Goal: Task Accomplishment & Management: Manage account settings

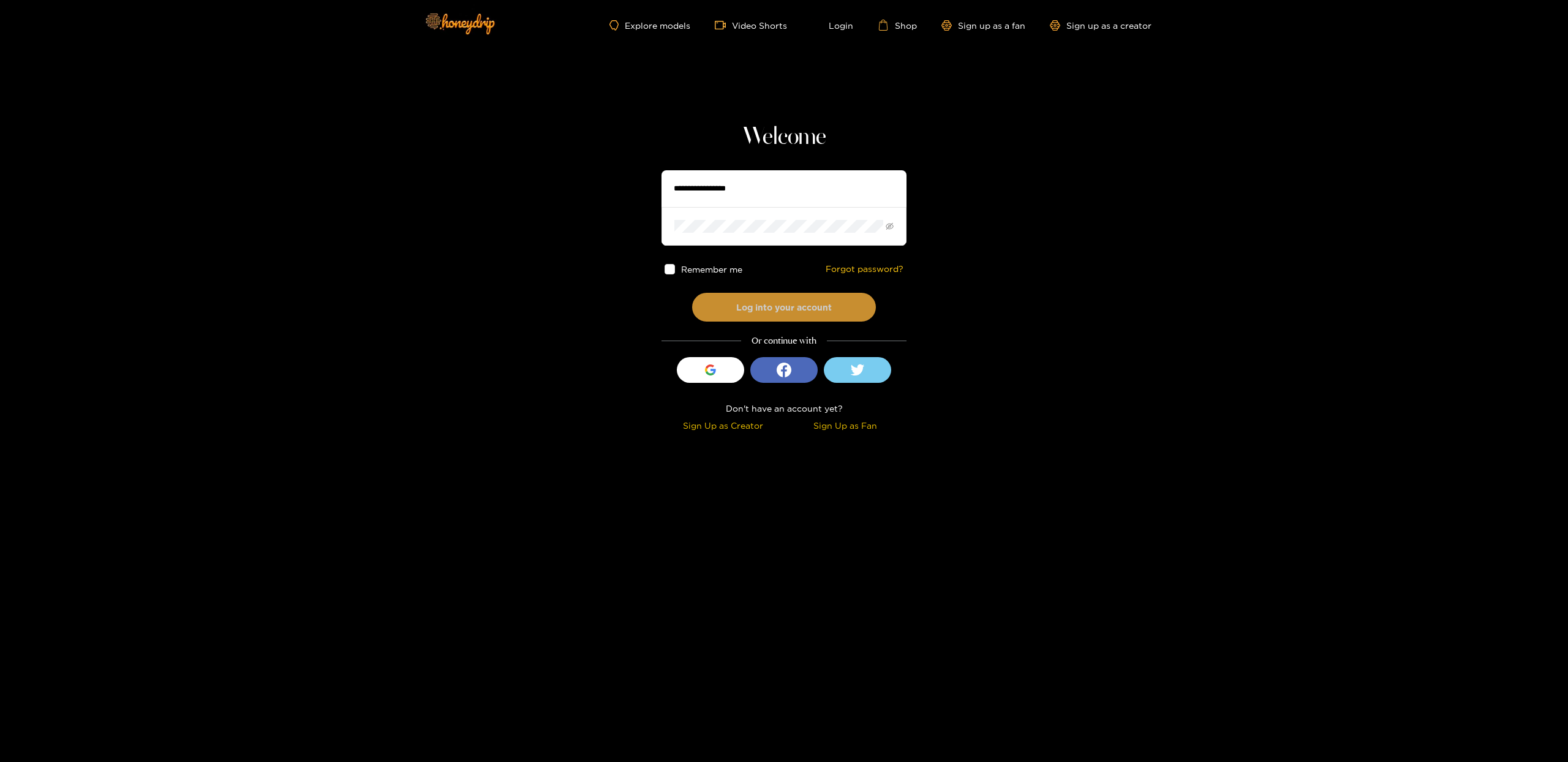
type input "*********"
click at [808, 304] on button "Log into your account" at bounding box center [784, 307] width 184 height 29
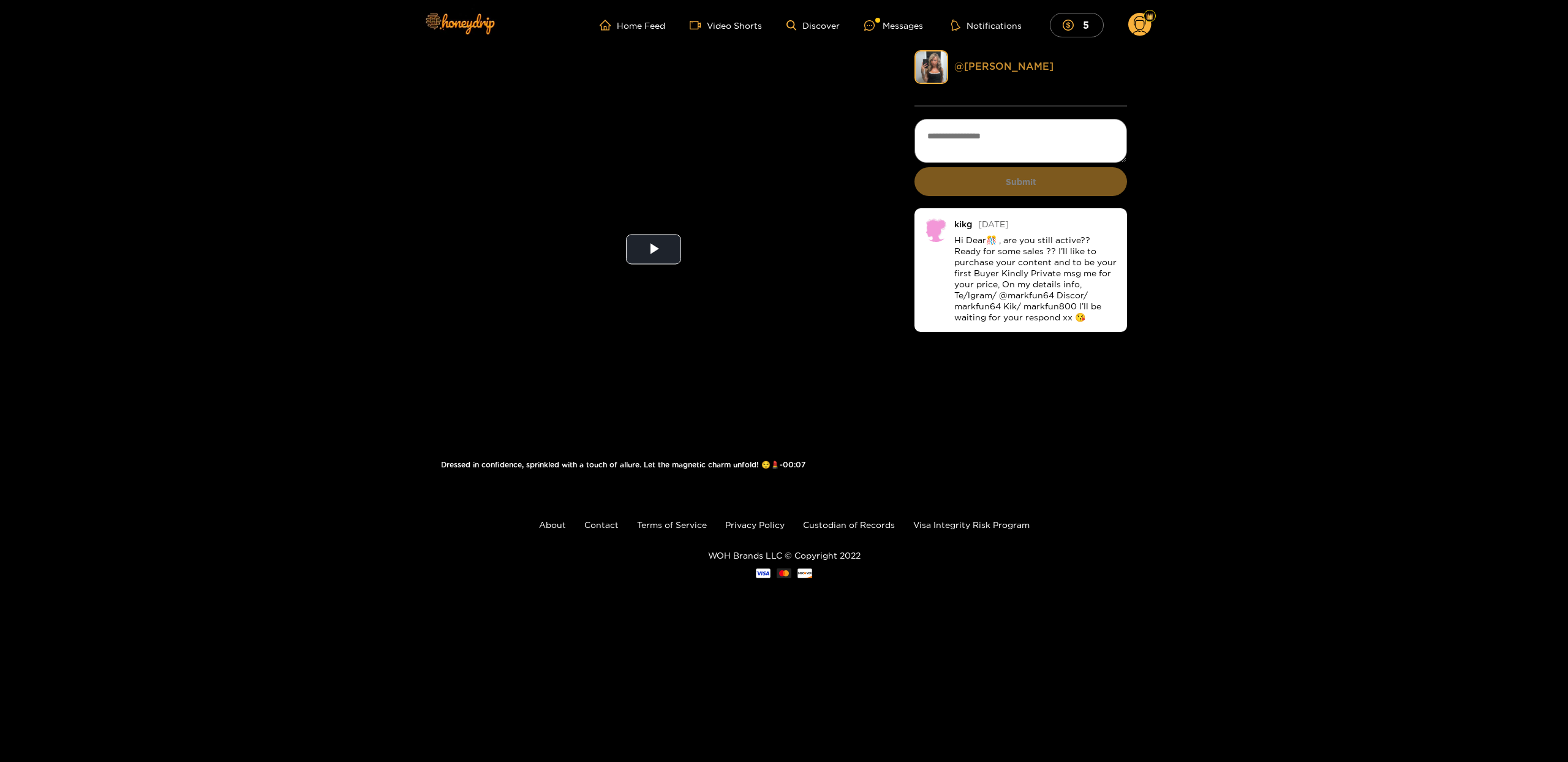
click at [986, 68] on link "@ [PERSON_NAME]" at bounding box center [1003, 65] width 99 height 11
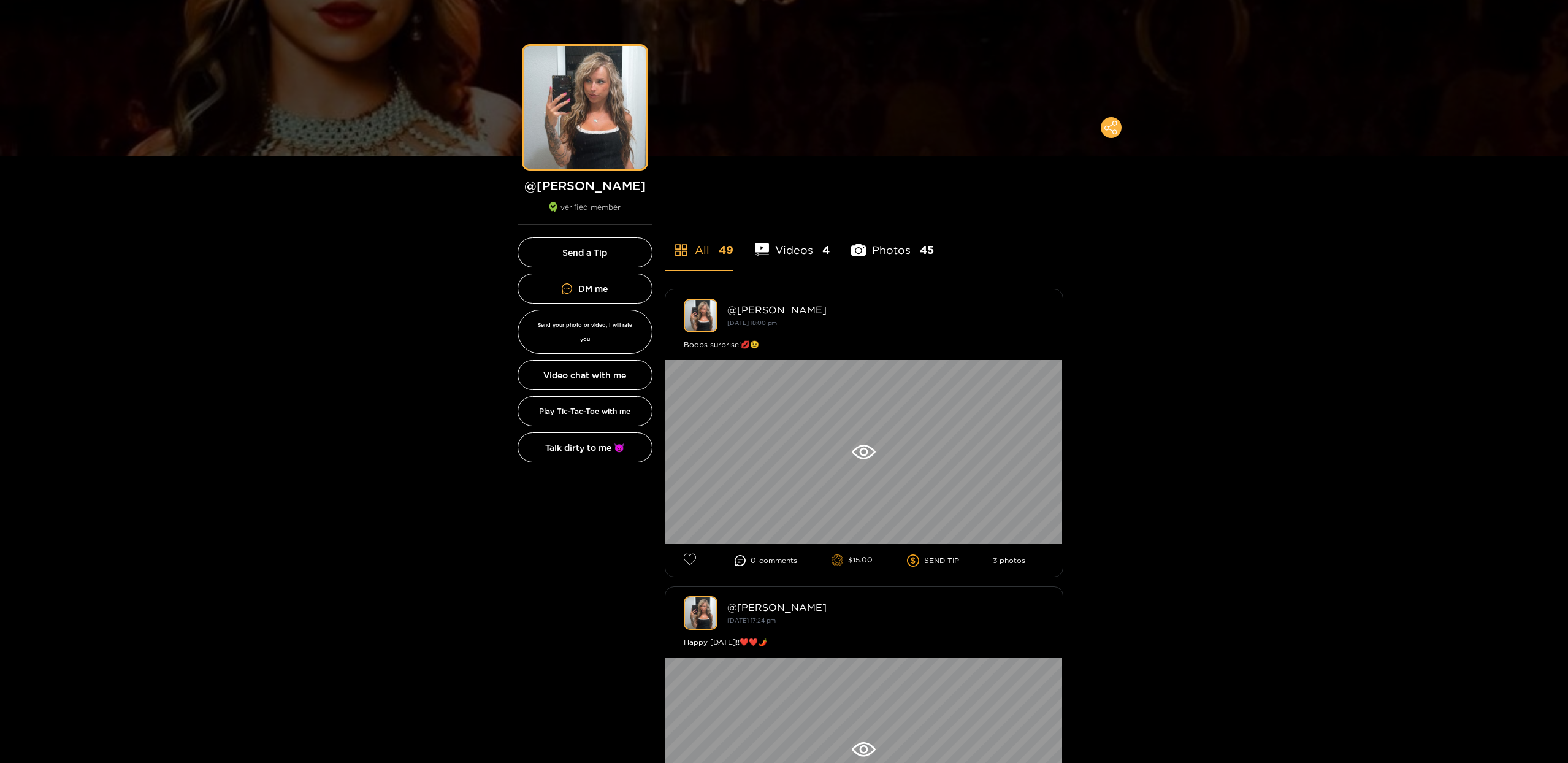
scroll to position [73, 0]
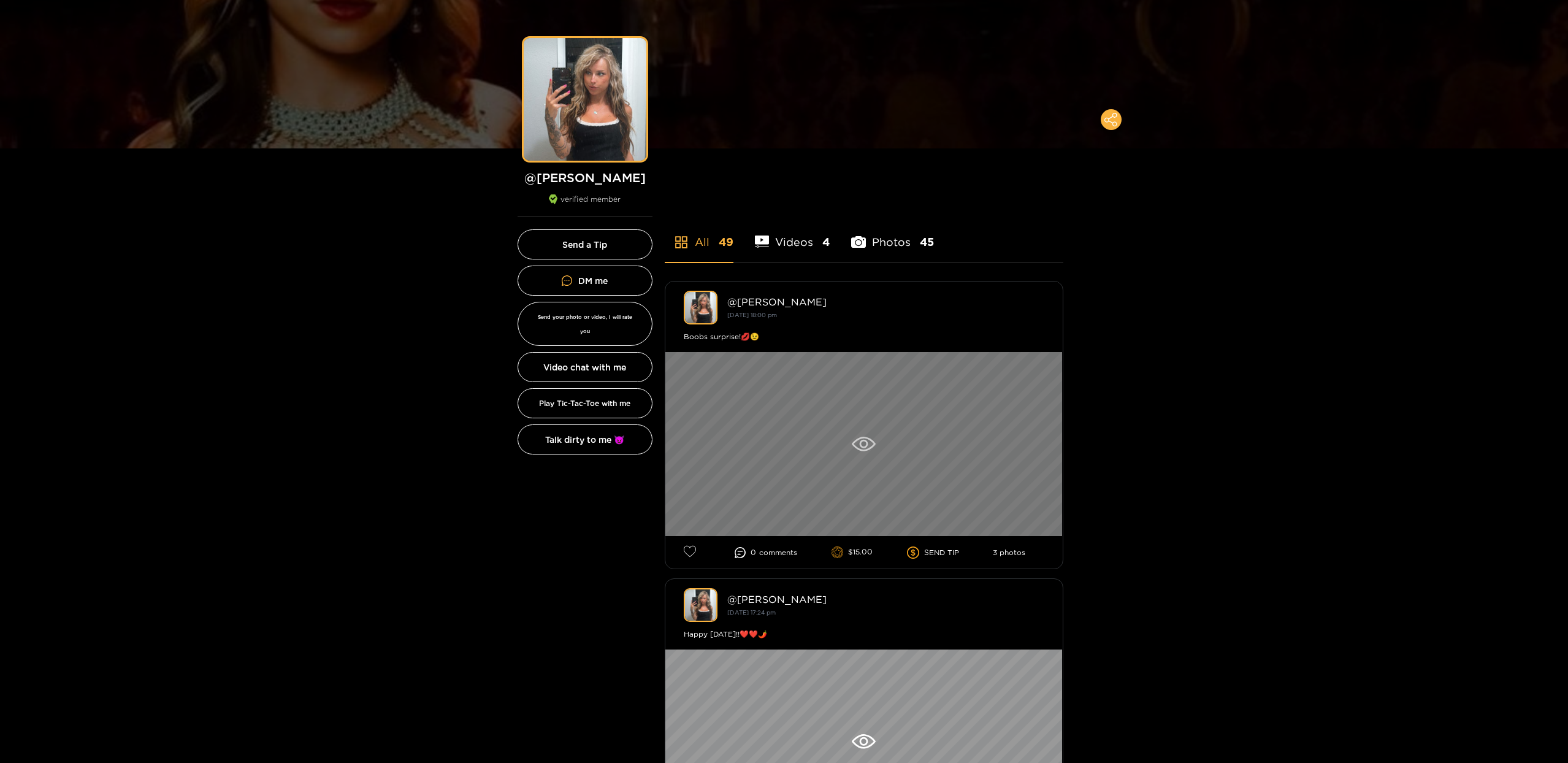
click at [849, 440] on div at bounding box center [864, 445] width 398 height 185
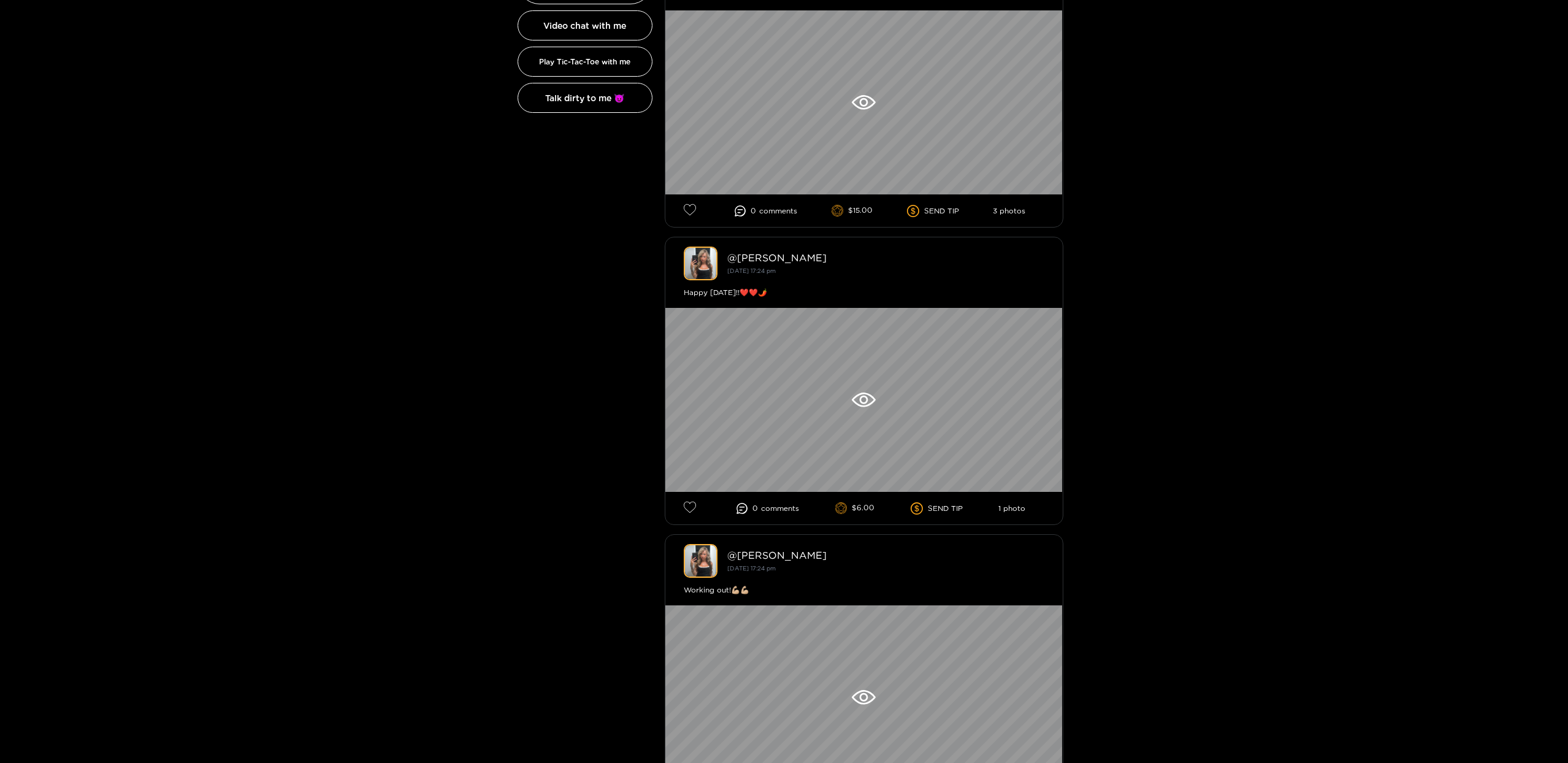
scroll to position [442, 0]
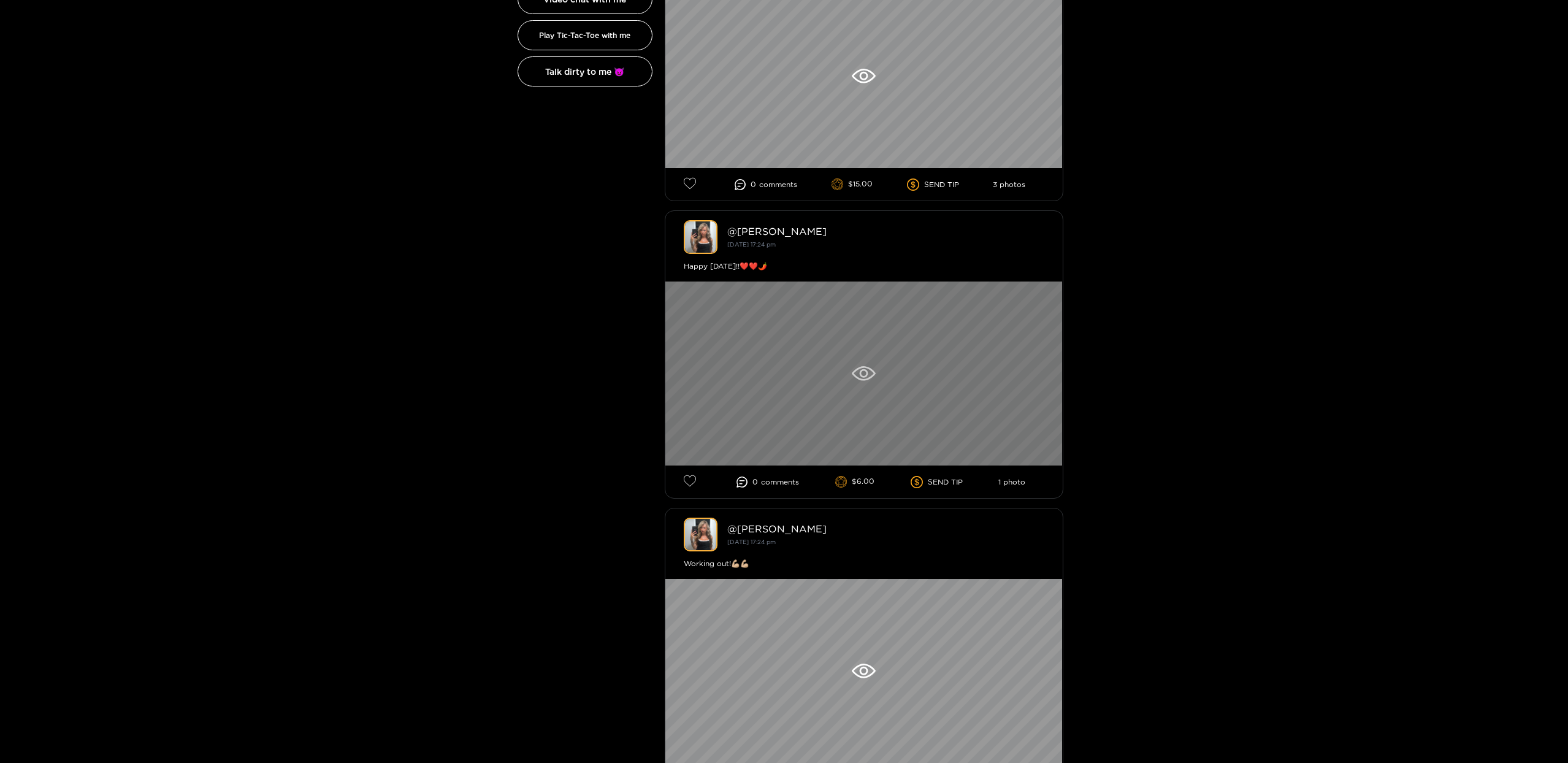
click at [881, 390] on div at bounding box center [864, 374] width 398 height 185
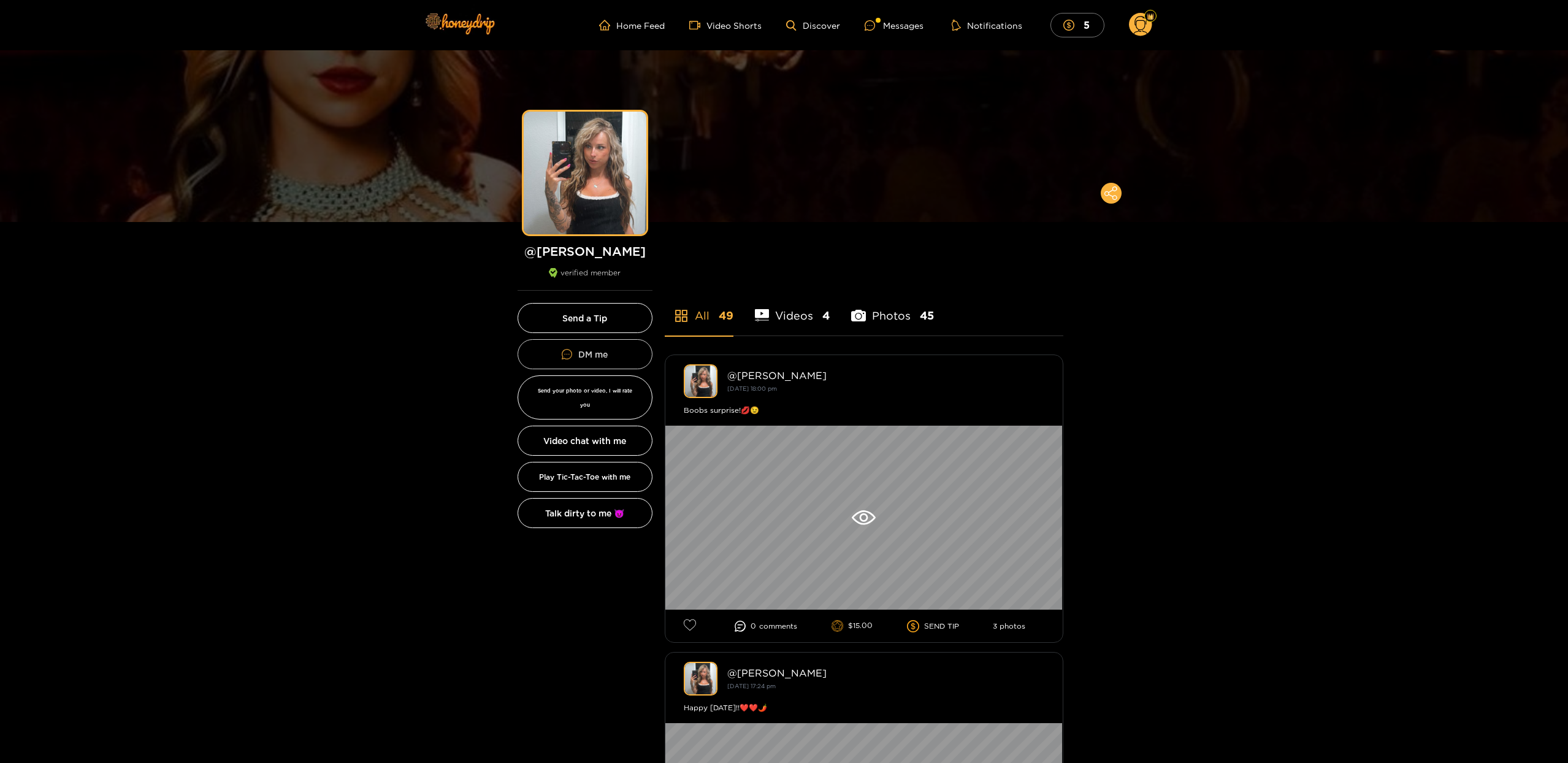
click at [608, 347] on link "DM me" at bounding box center [585, 354] width 135 height 30
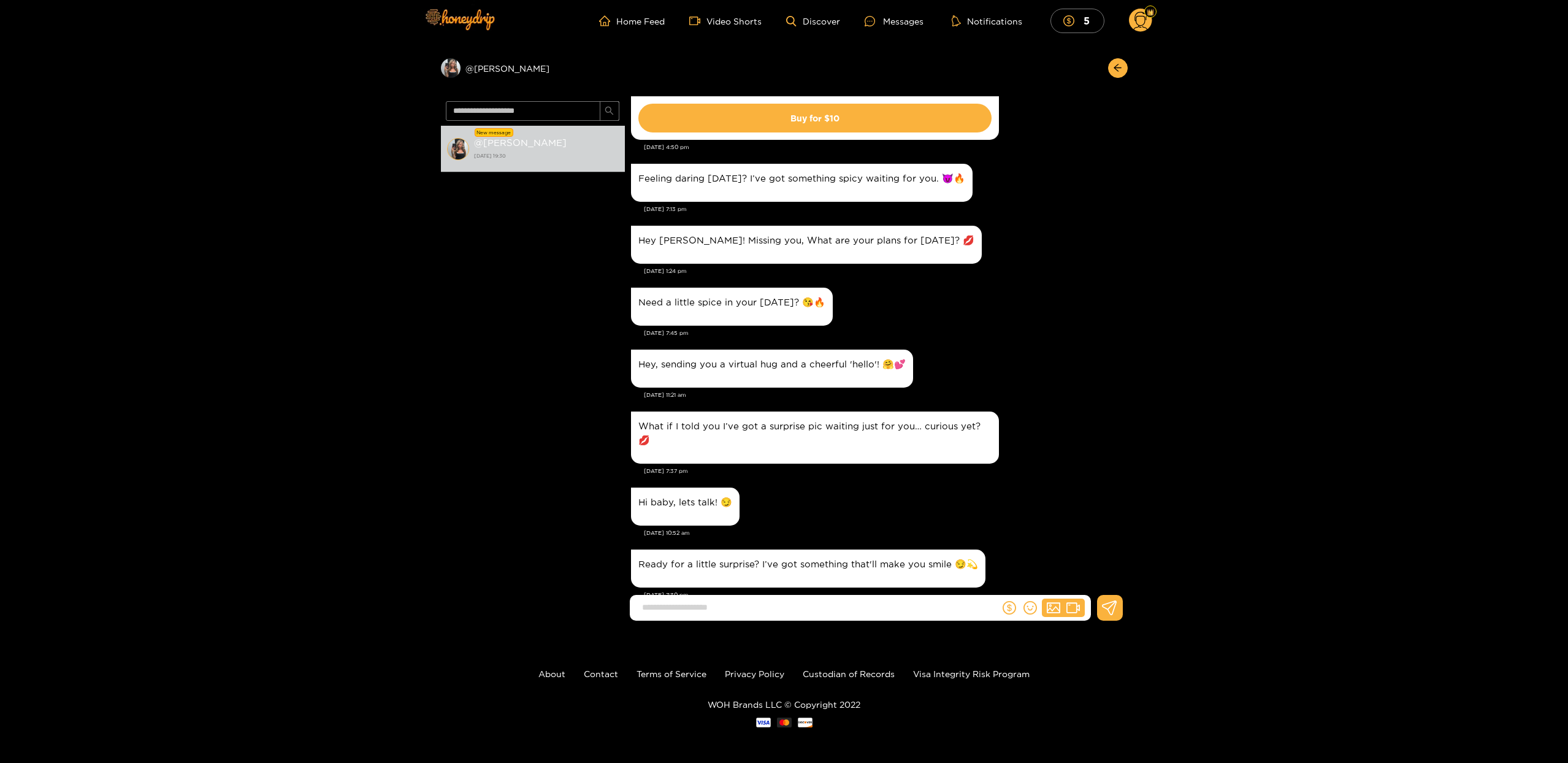
scroll to position [6, 0]
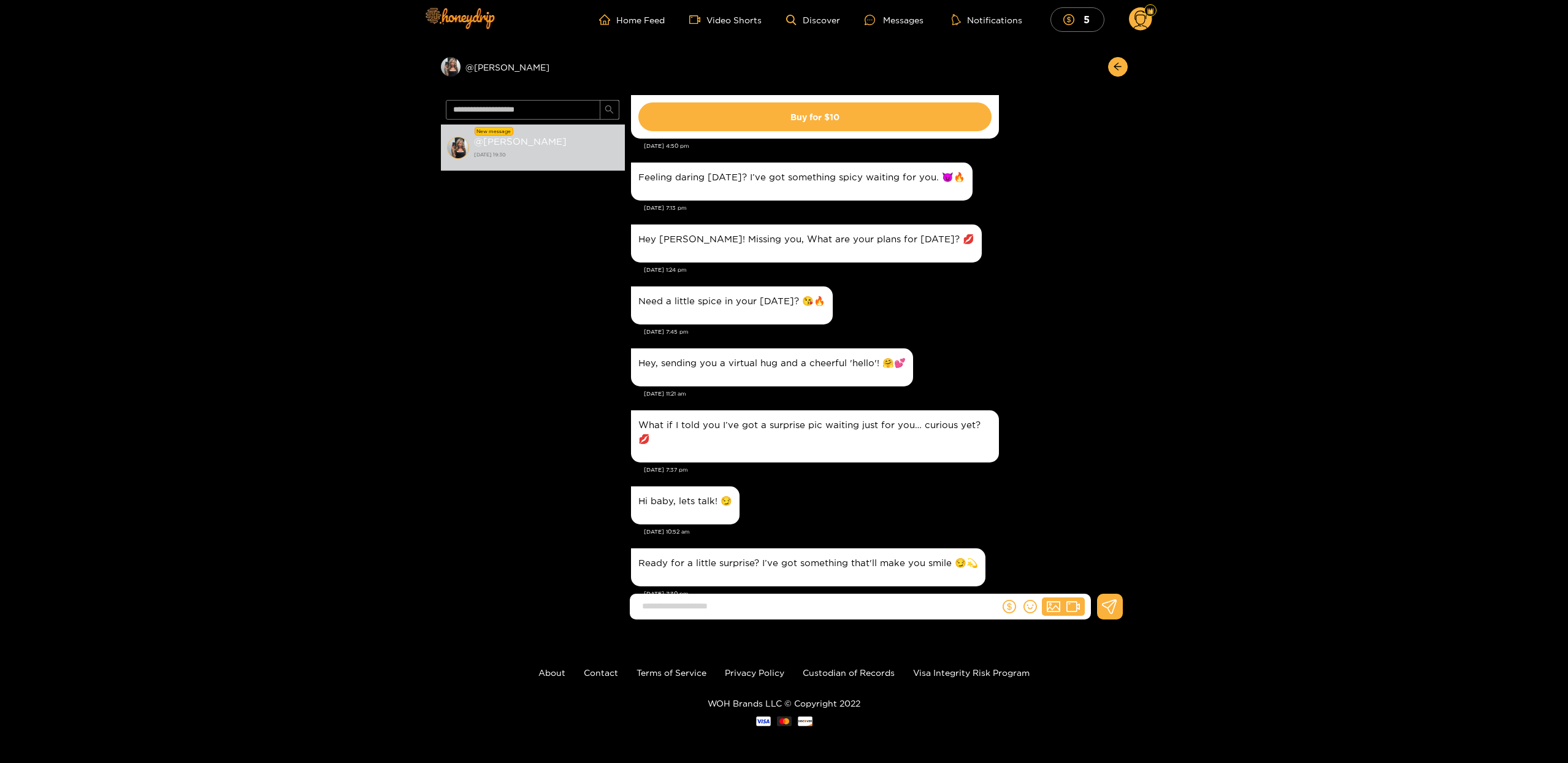
click at [919, 610] on input at bounding box center [817, 606] width 364 height 20
type input "********"
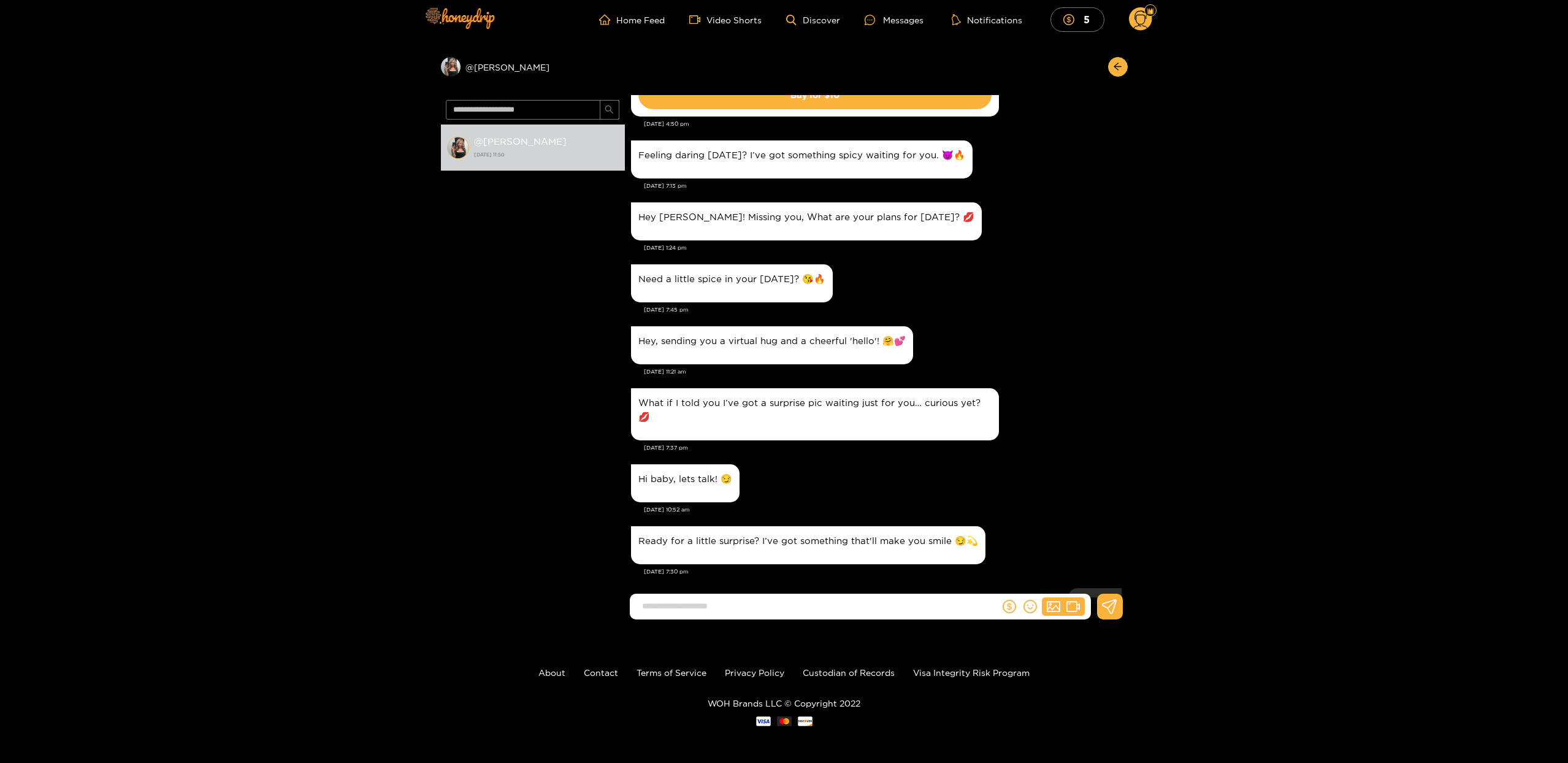
scroll to position [4335, 0]
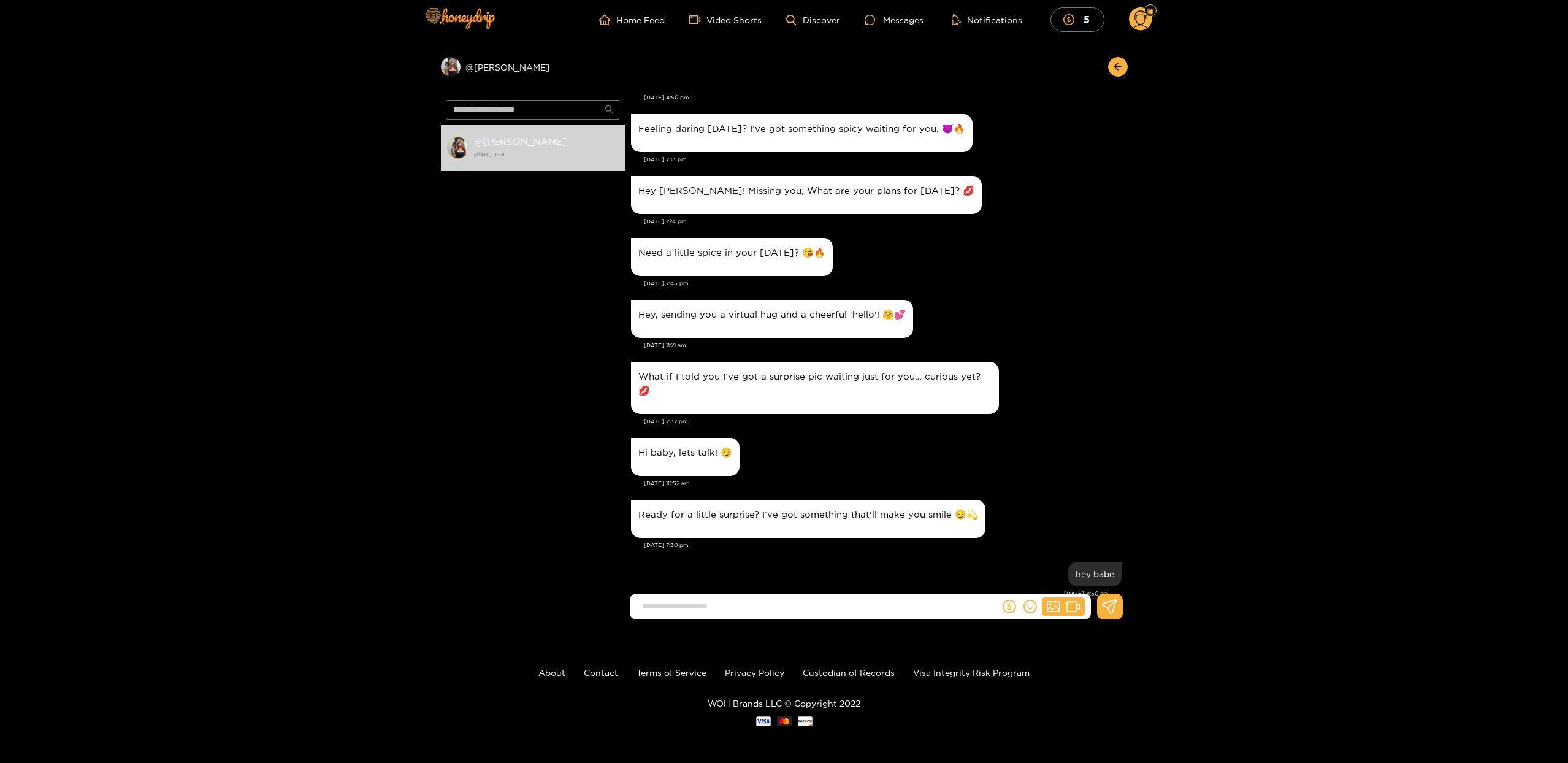
click at [859, 607] on input at bounding box center [817, 606] width 364 height 20
type input "**********"
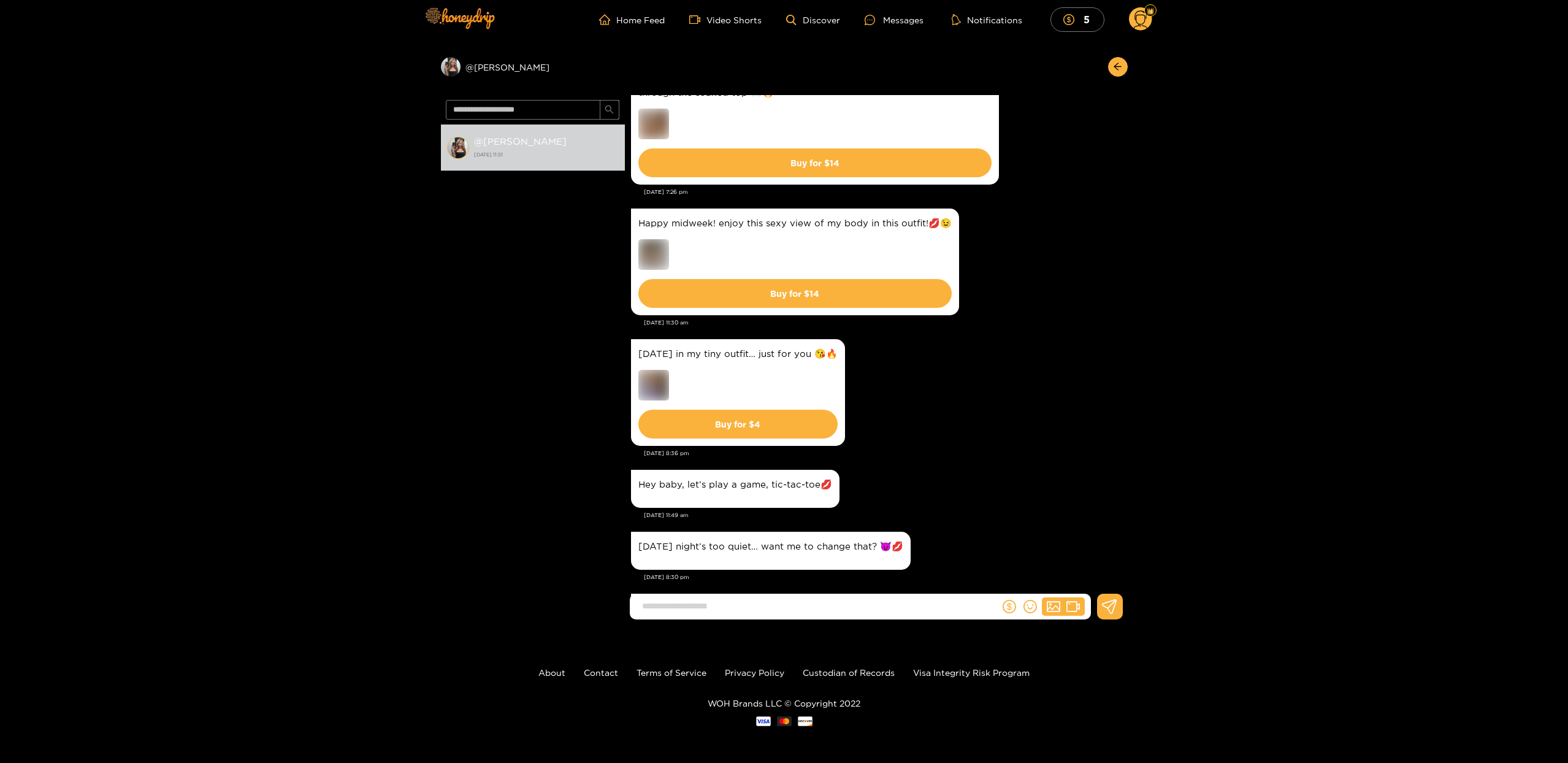
scroll to position [4089, 0]
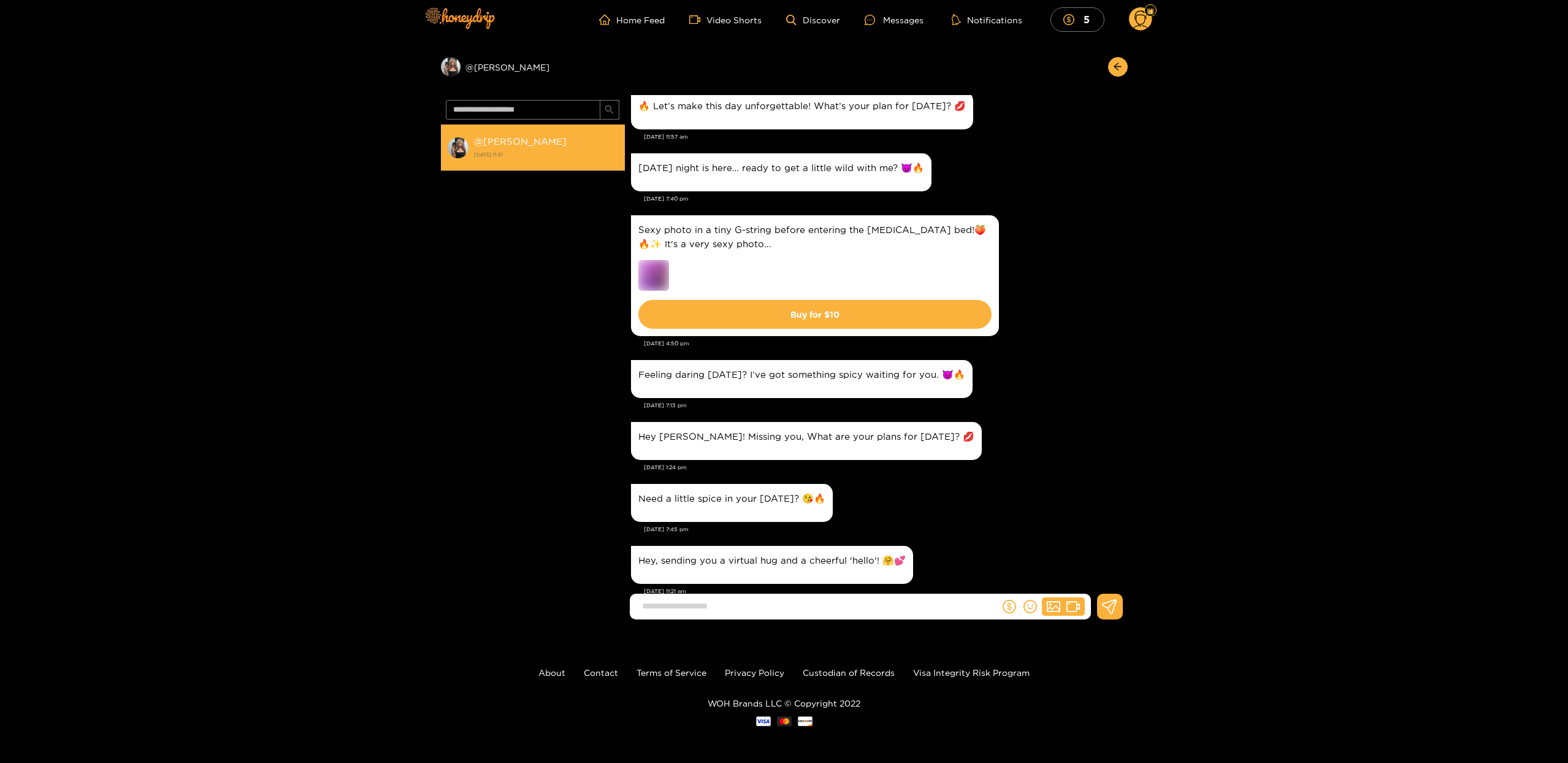
click at [507, 142] on strong "@ [PERSON_NAME]" at bounding box center [520, 141] width 92 height 11
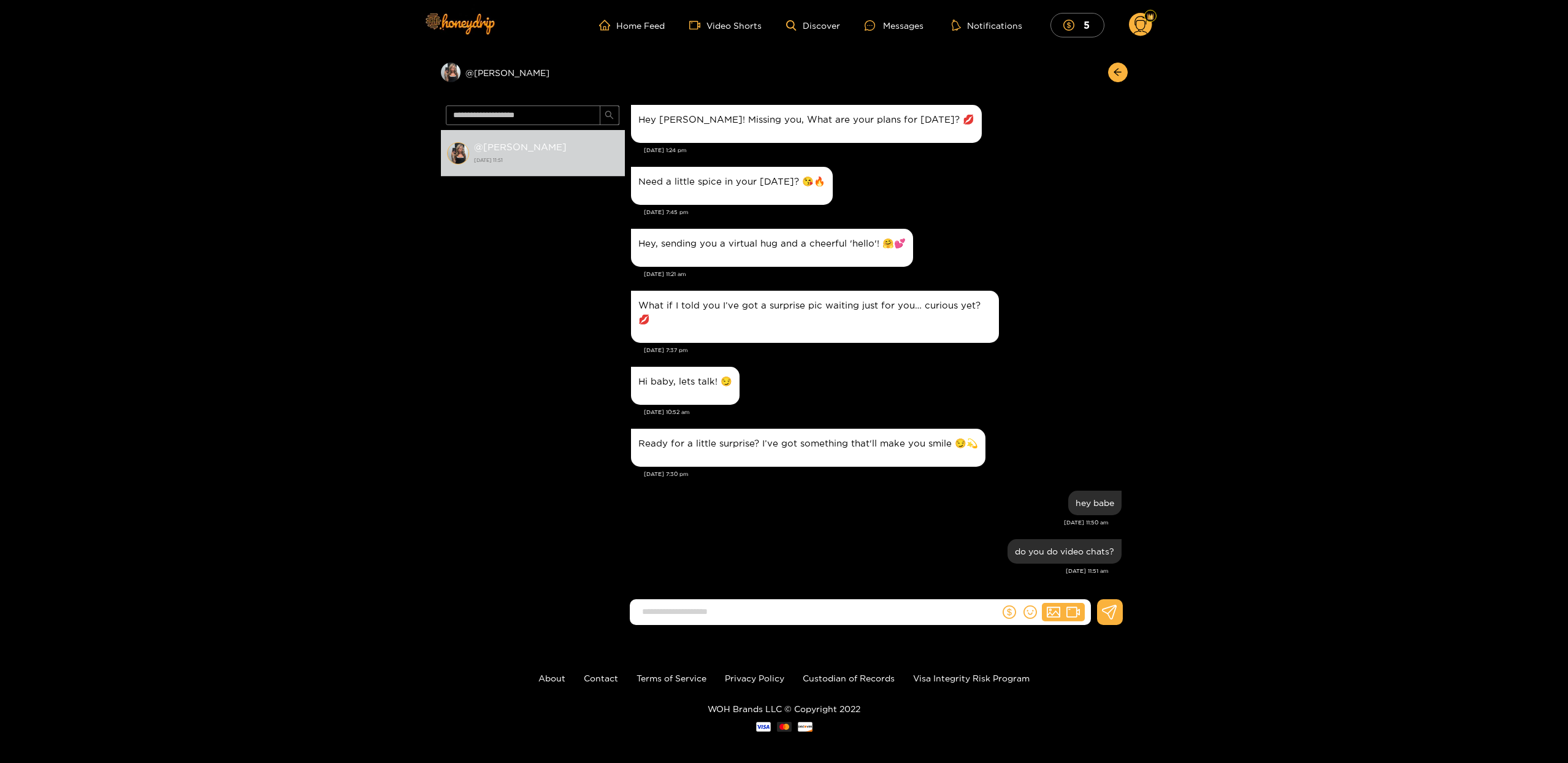
scroll to position [1885, 0]
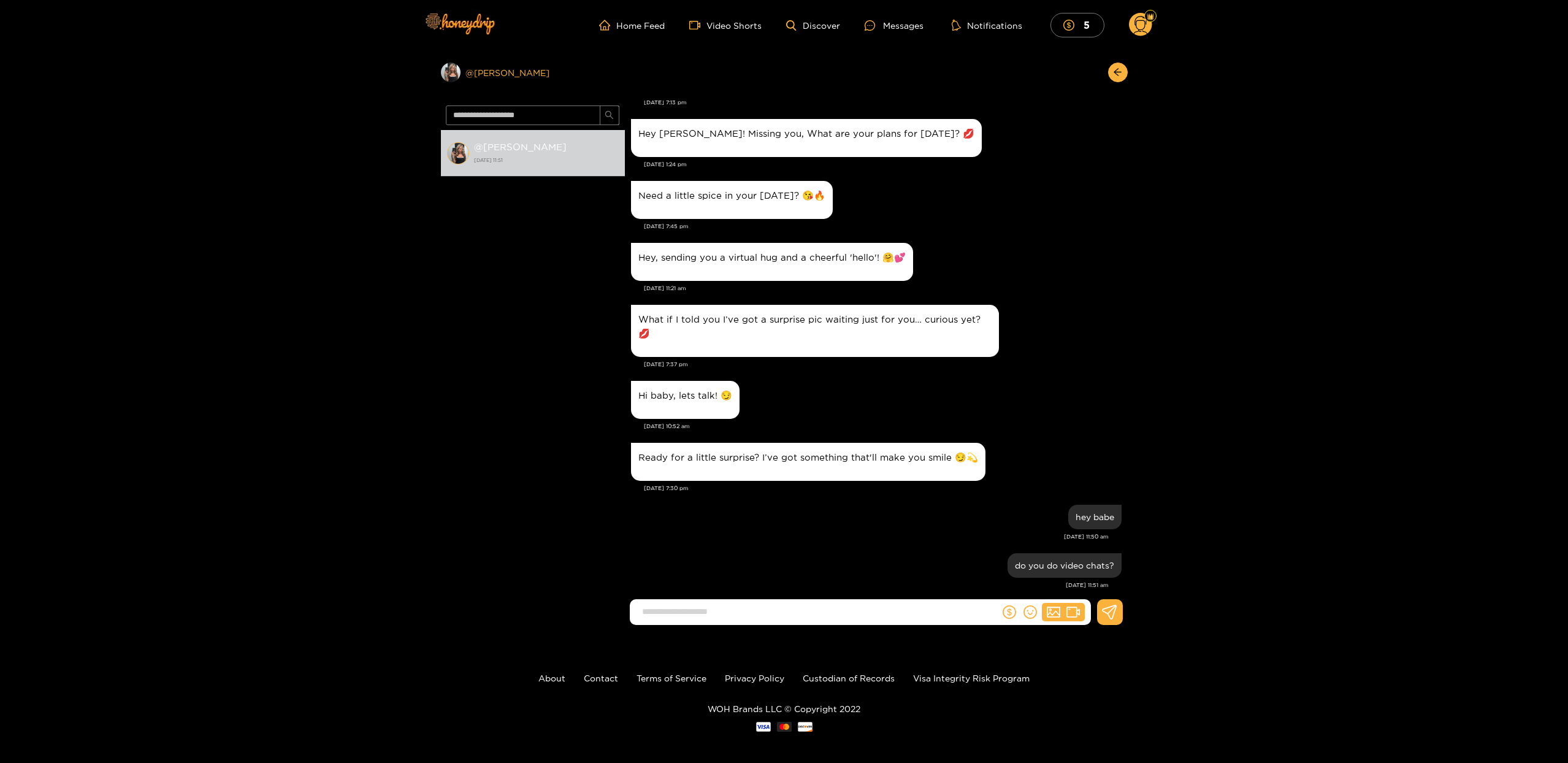
click at [502, 73] on div "Preview @ kendra" at bounding box center [534, 72] width 184 height 20
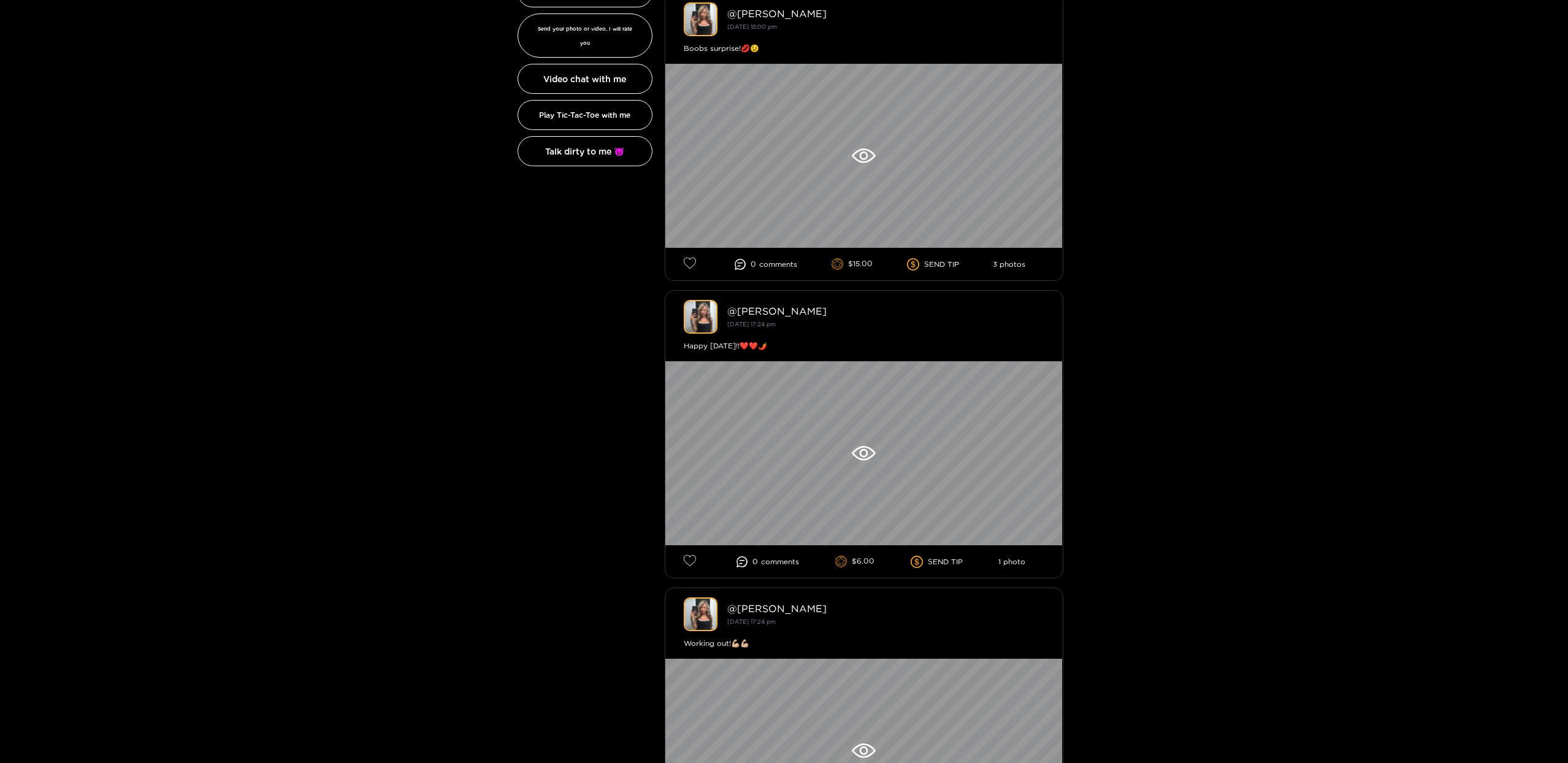
scroll to position [221, 0]
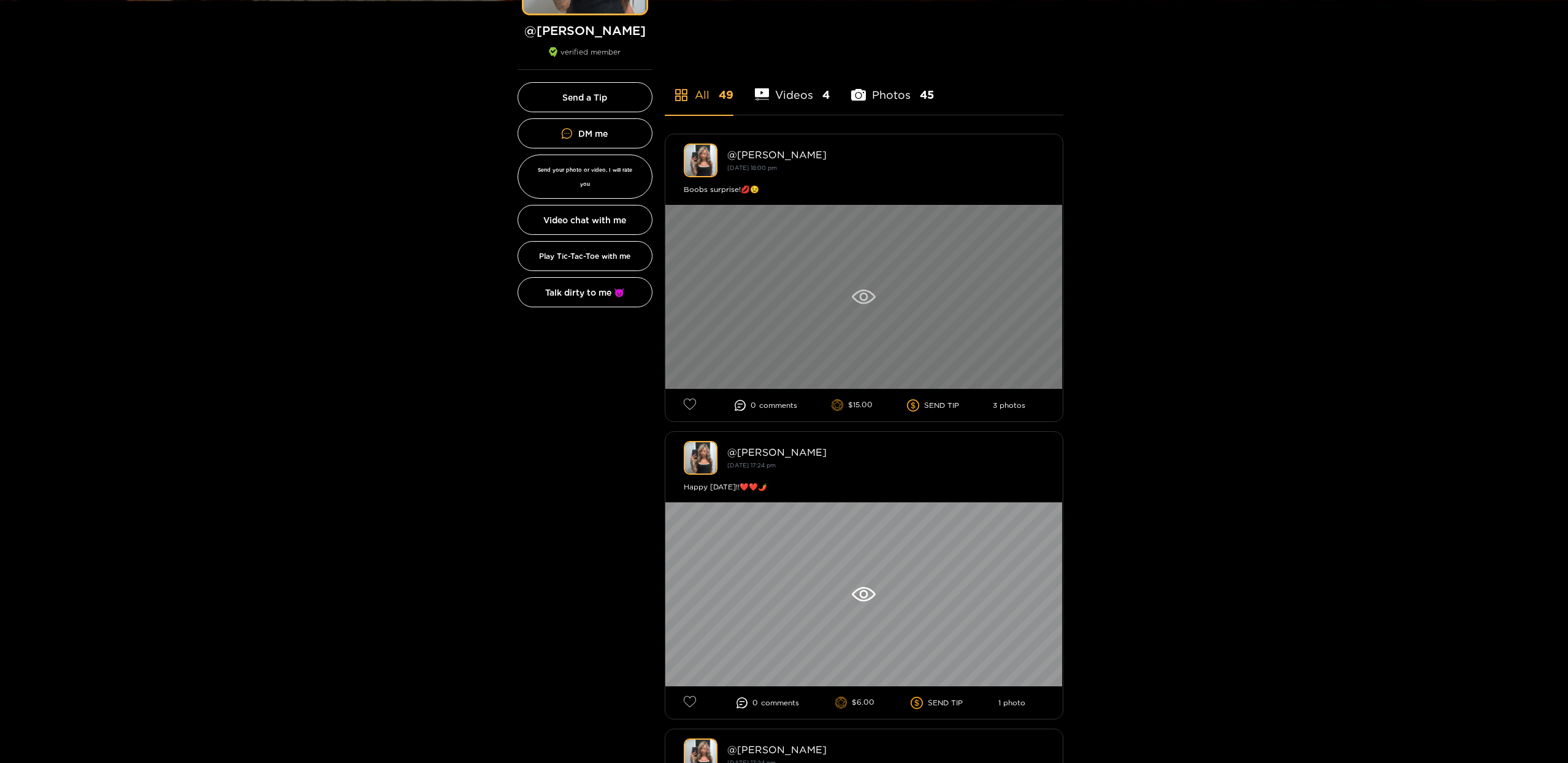
click at [938, 327] on div at bounding box center [864, 298] width 398 height 185
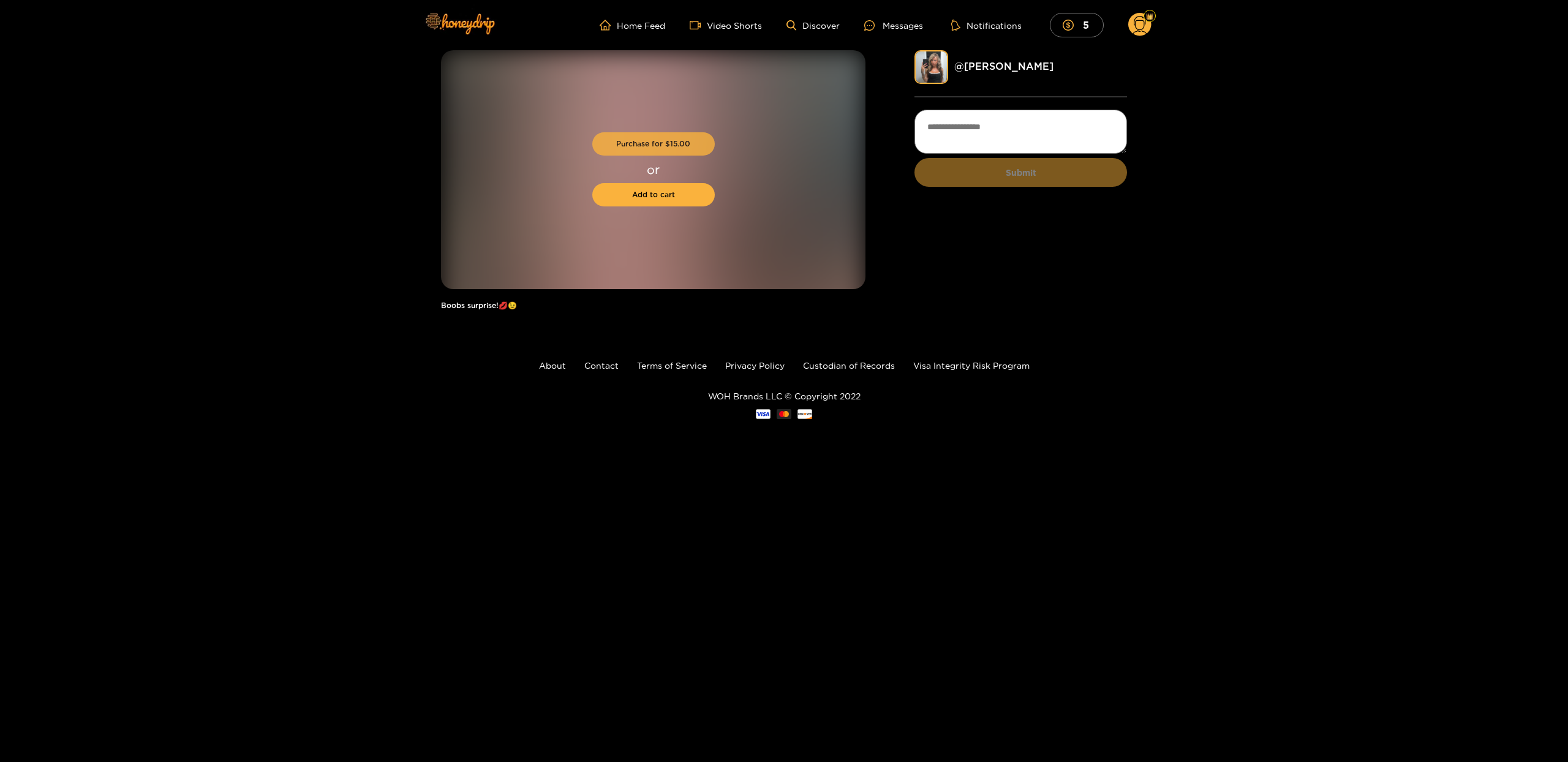
click at [666, 139] on button "Purchase for $ 15.00" at bounding box center [654, 144] width 123 height 23
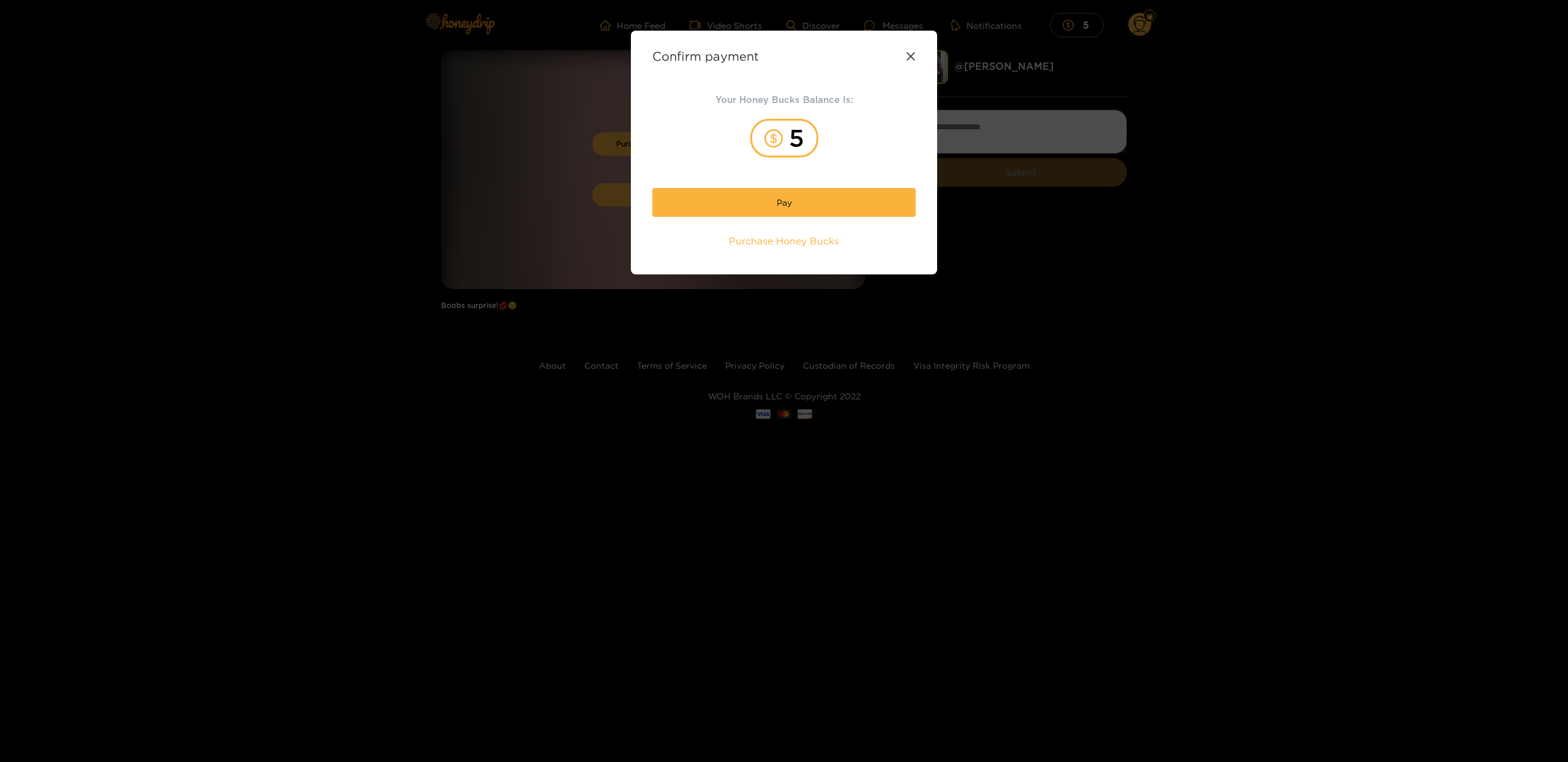
click at [1283, 136] on div "Confirm payment Your Honey Bucks Balance Is: 5 Pay Purchase Honey Bucks" at bounding box center [784, 381] width 1568 height 762
click at [792, 244] on span "Purchase Honey Bucks" at bounding box center [784, 241] width 110 height 14
click at [907, 60] on icon at bounding box center [911, 56] width 10 height 10
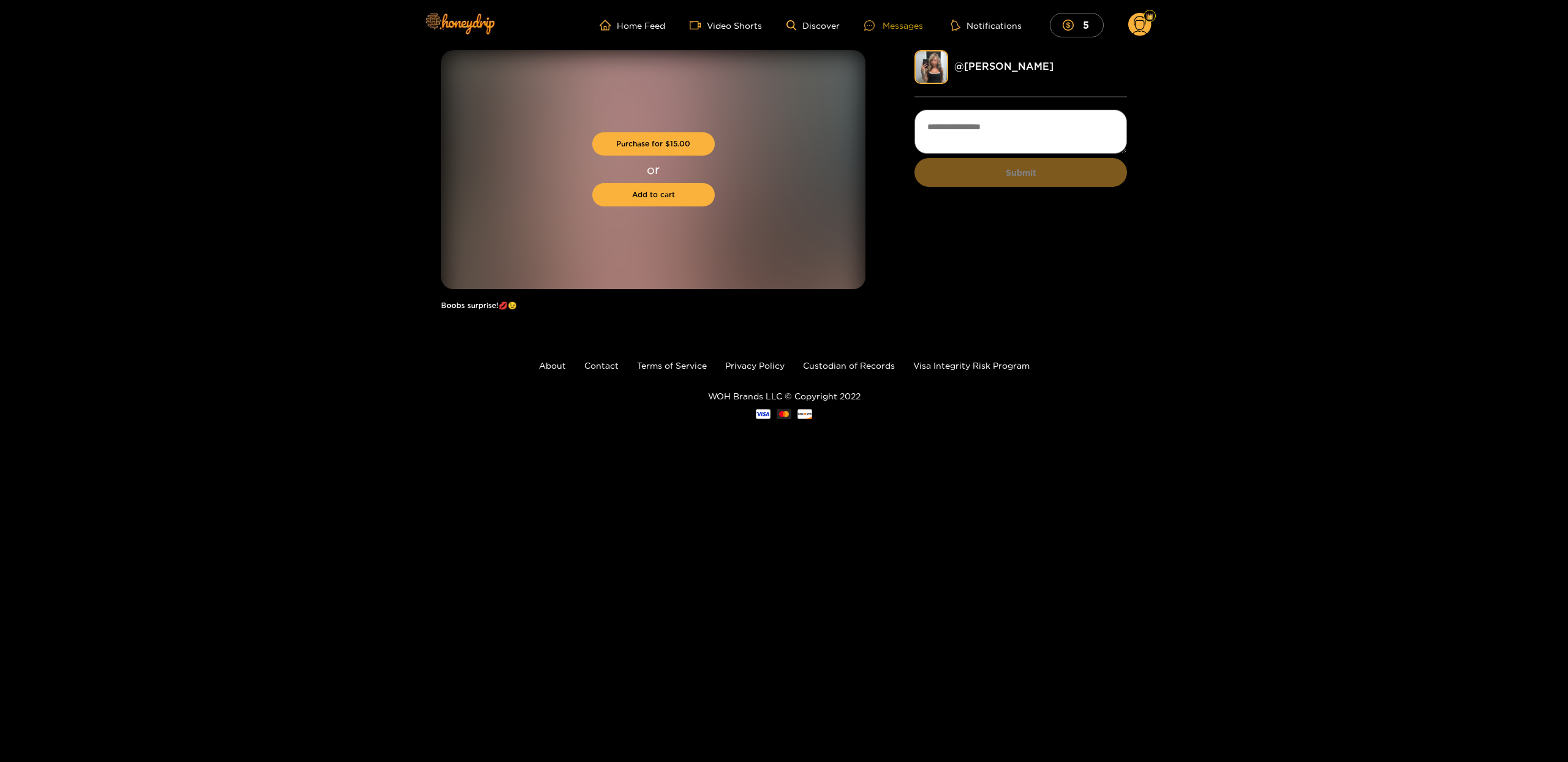
click at [886, 27] on div "Messages" at bounding box center [893, 26] width 58 height 14
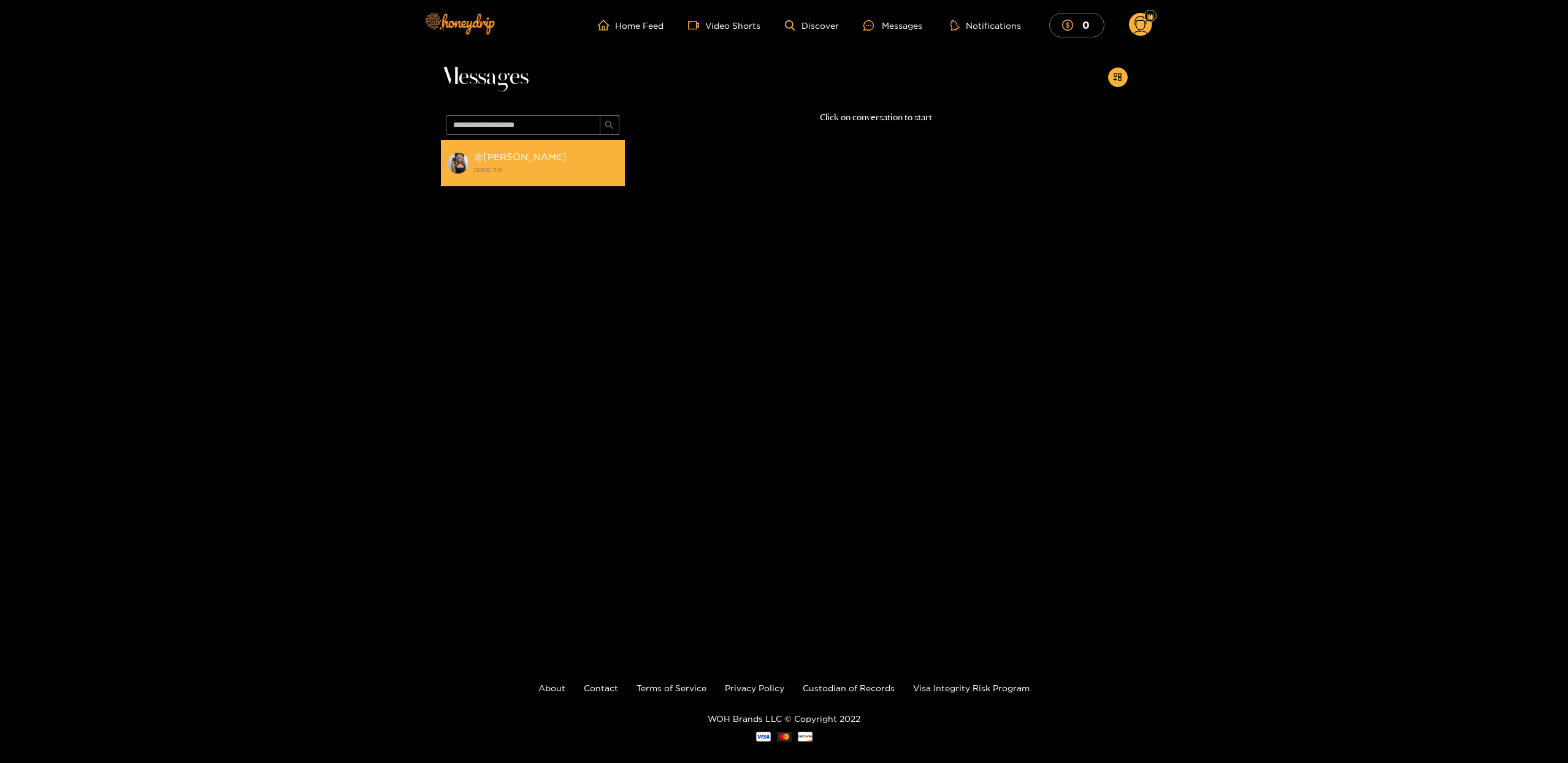
click at [489, 154] on strong "@ [PERSON_NAME]" at bounding box center [520, 157] width 92 height 11
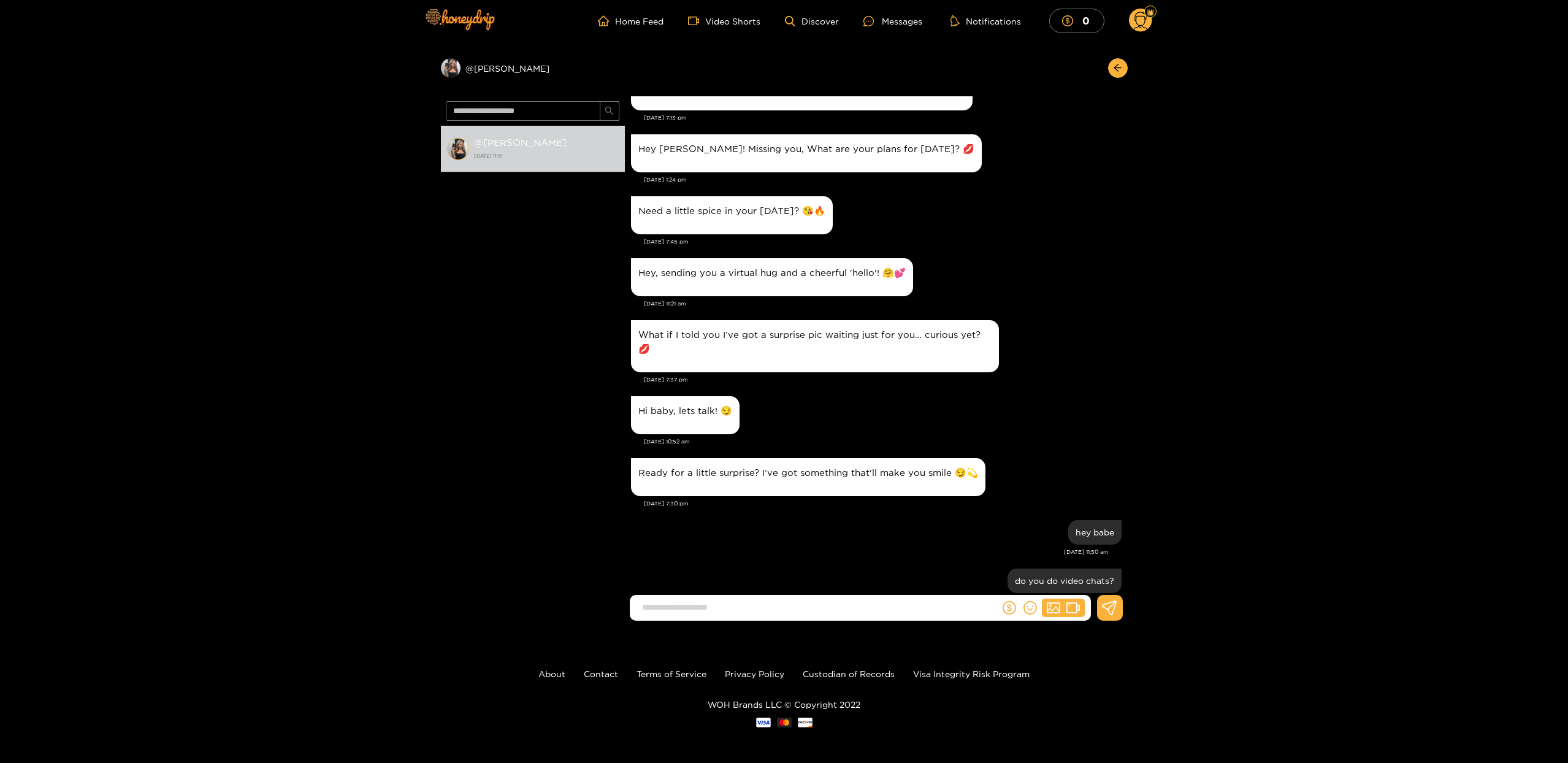
scroll to position [6, 0]
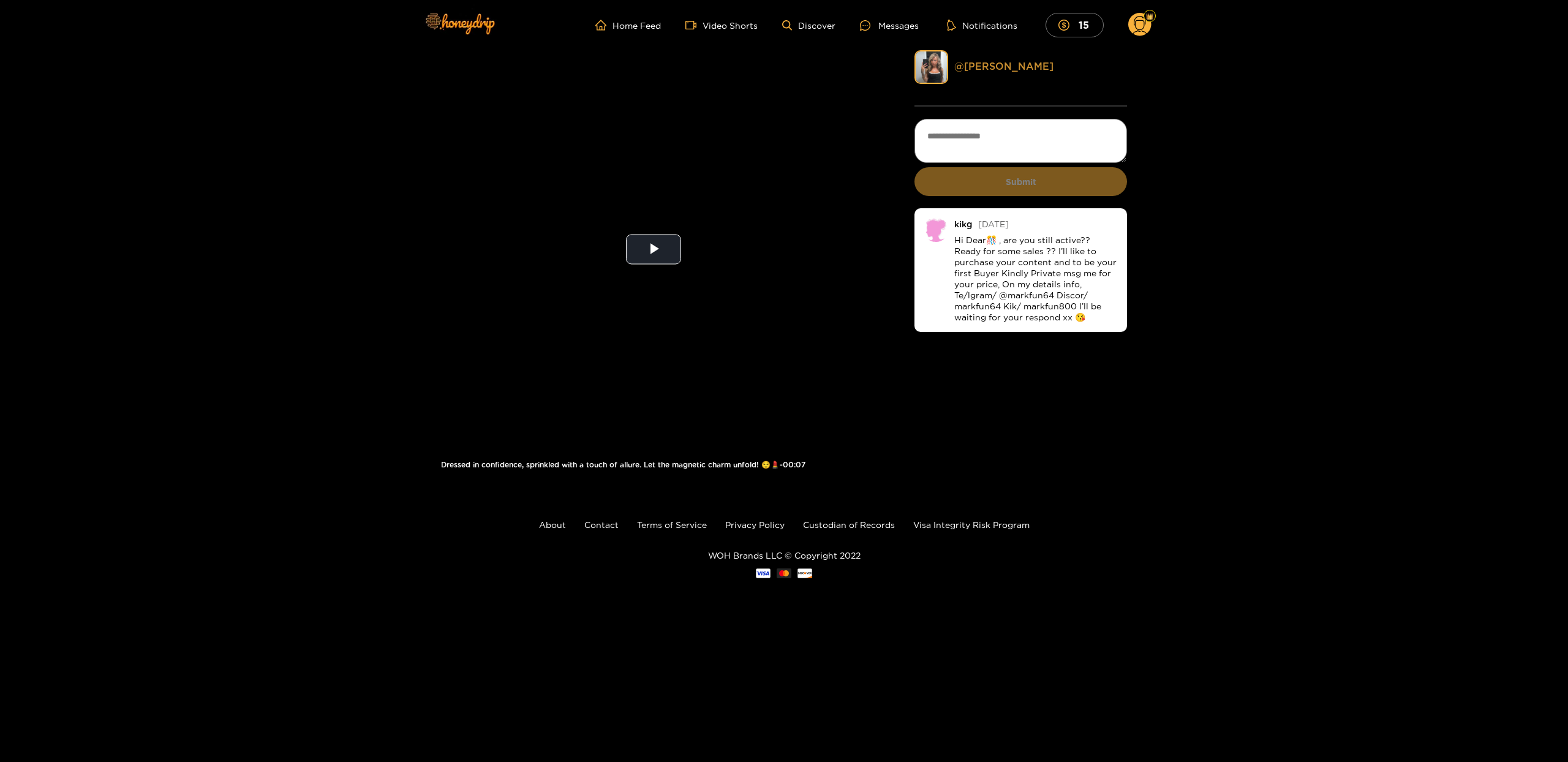
click at [982, 67] on link "@ [PERSON_NAME]" at bounding box center [1003, 65] width 99 height 11
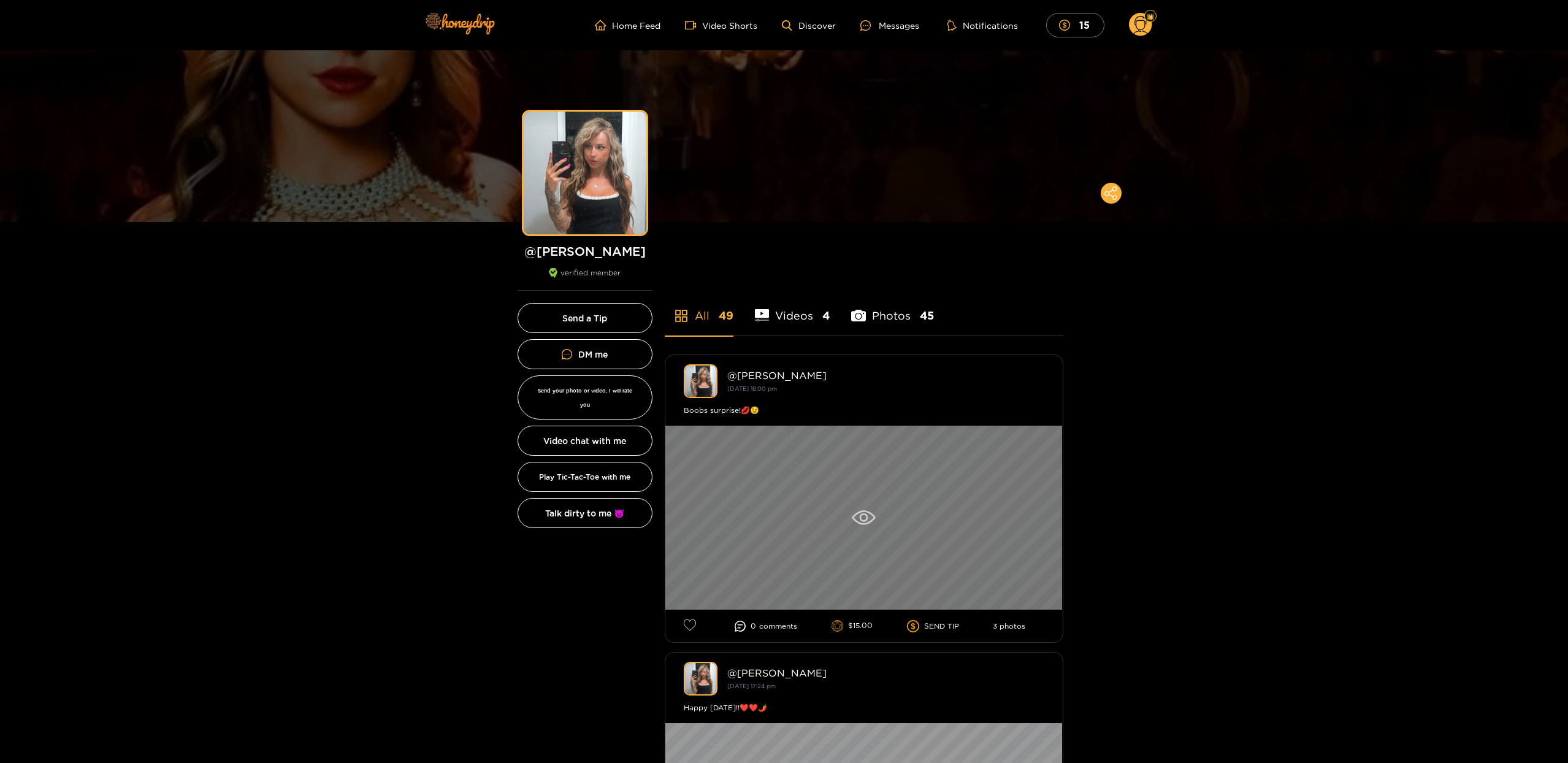
click at [866, 486] on div at bounding box center [864, 518] width 398 height 185
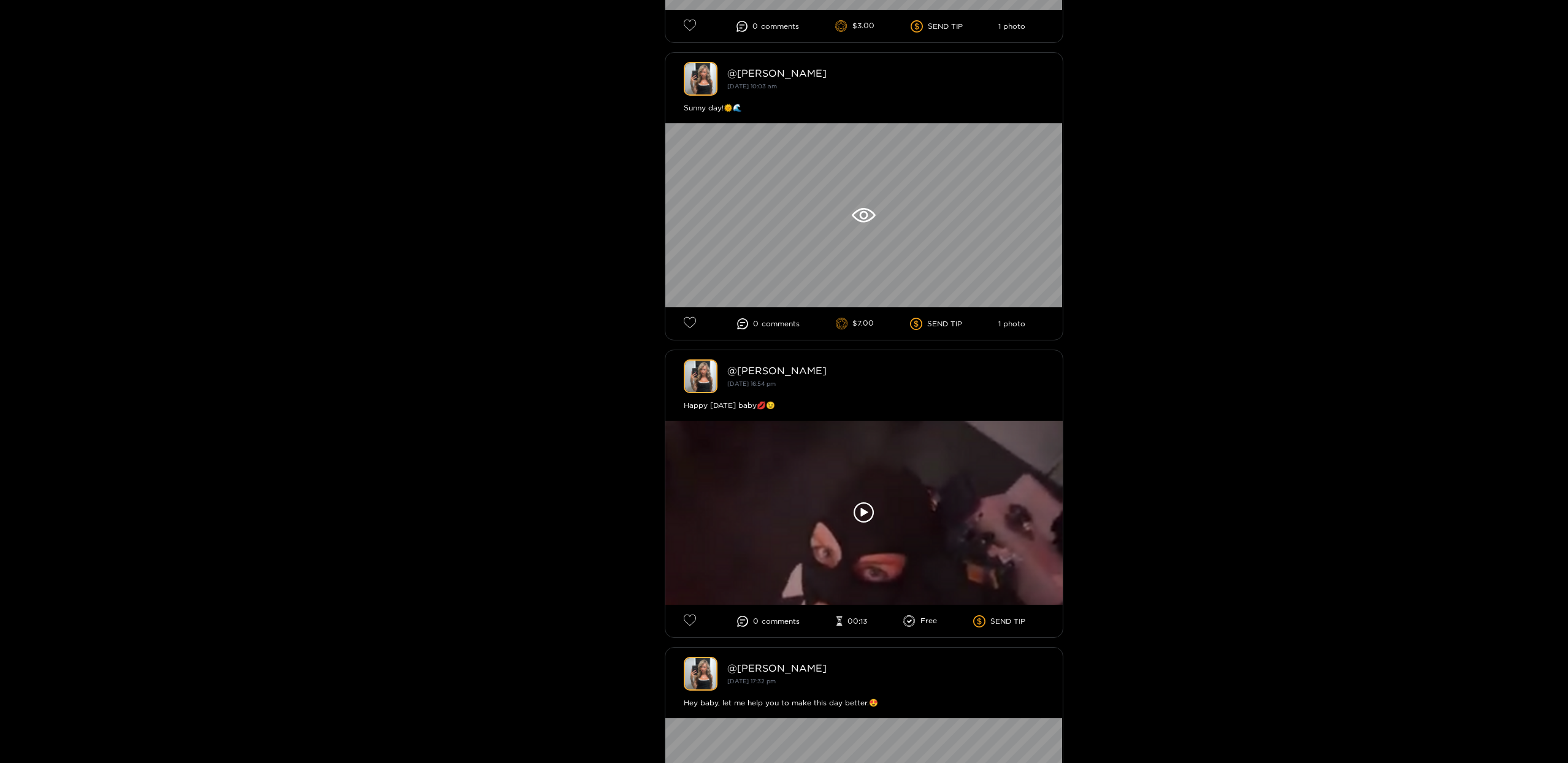
scroll to position [5448, 0]
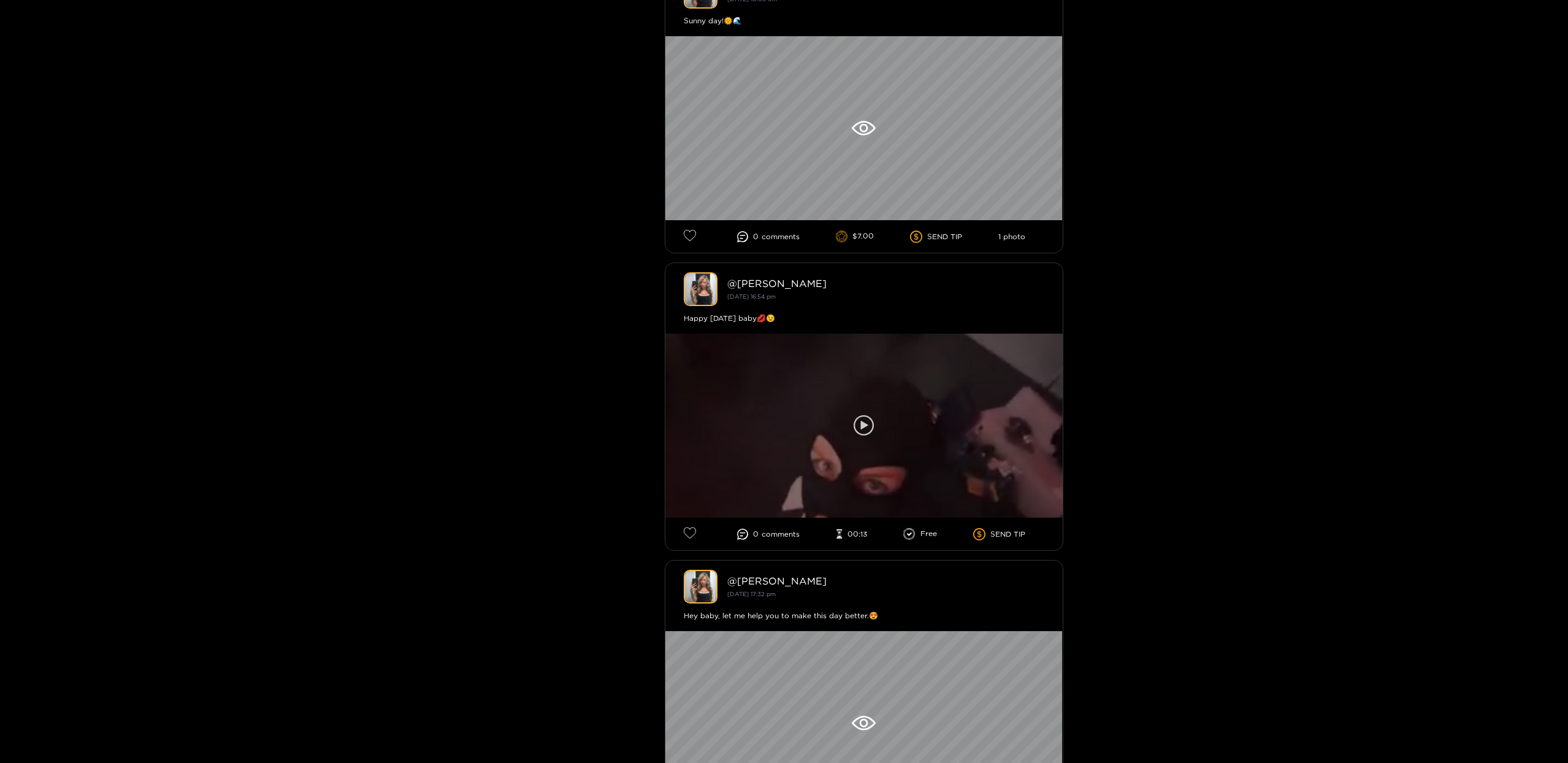
click at [907, 408] on div at bounding box center [864, 426] width 398 height 185
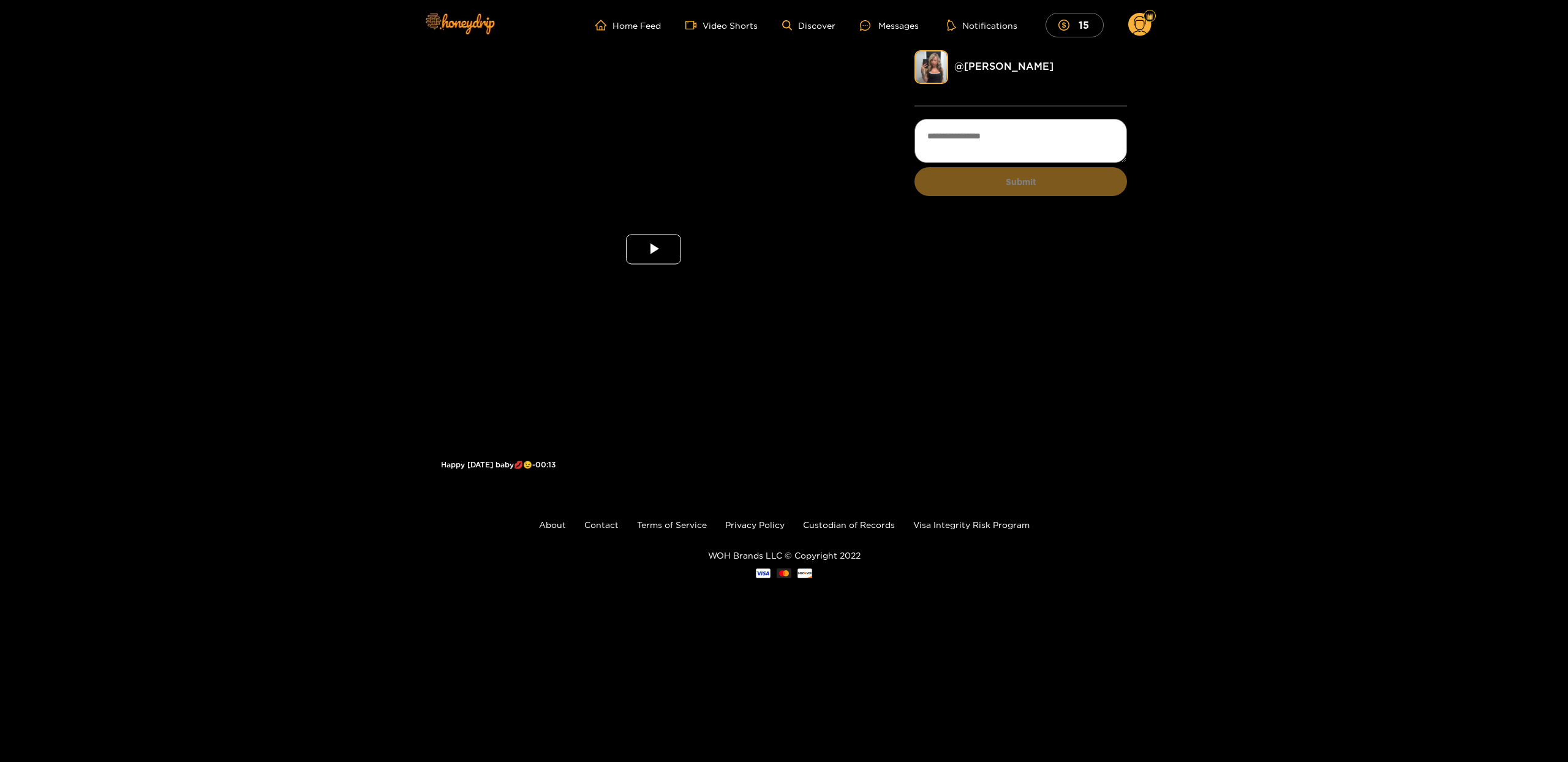
click at [654, 250] on span "Video Player" at bounding box center [654, 250] width 0 height 0
click at [853, 439] on span "Video Player" at bounding box center [853, 439] width 0 height 0
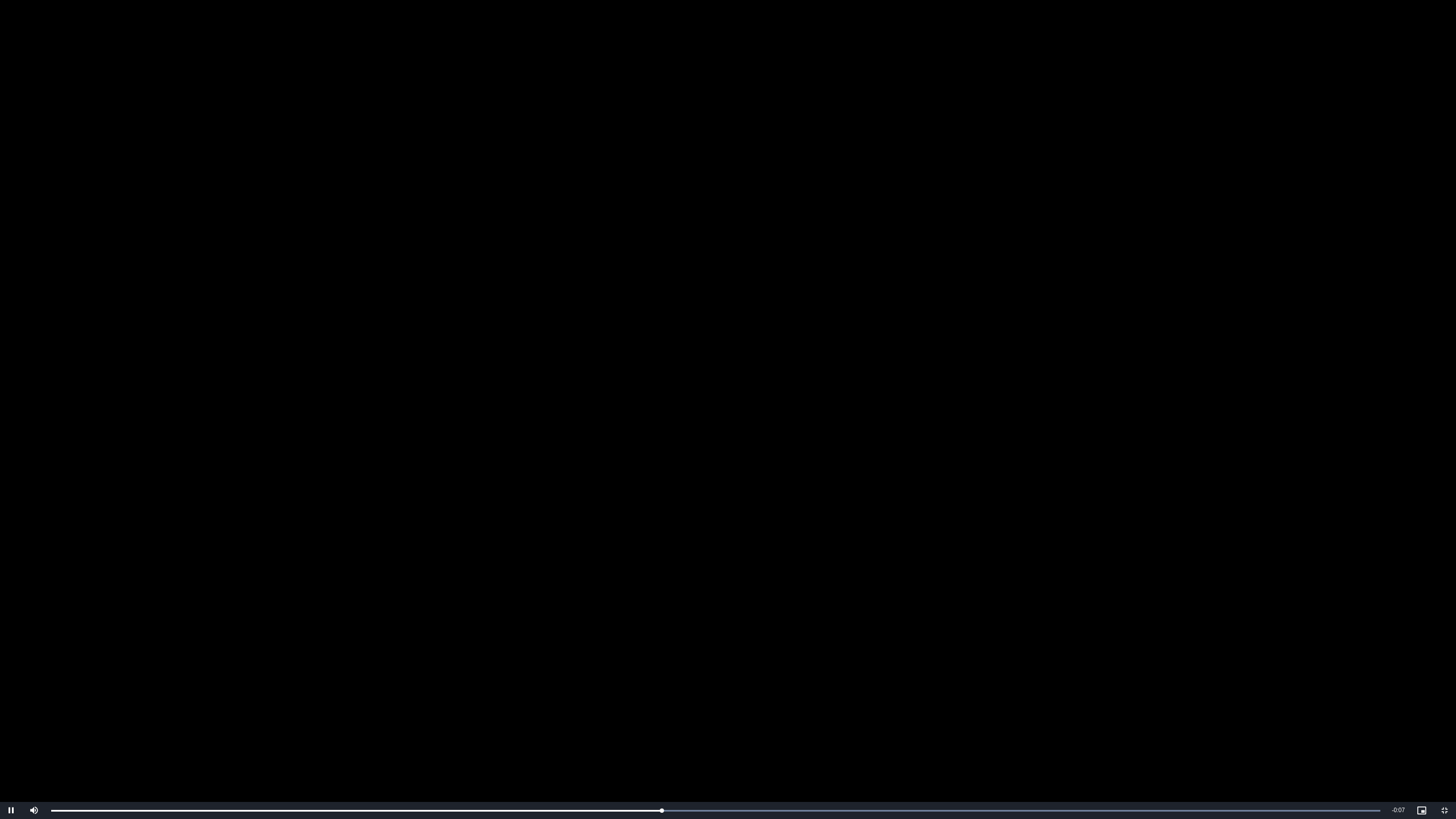
click at [905, 504] on video "Video Player" at bounding box center [728, 410] width 1456 height 819
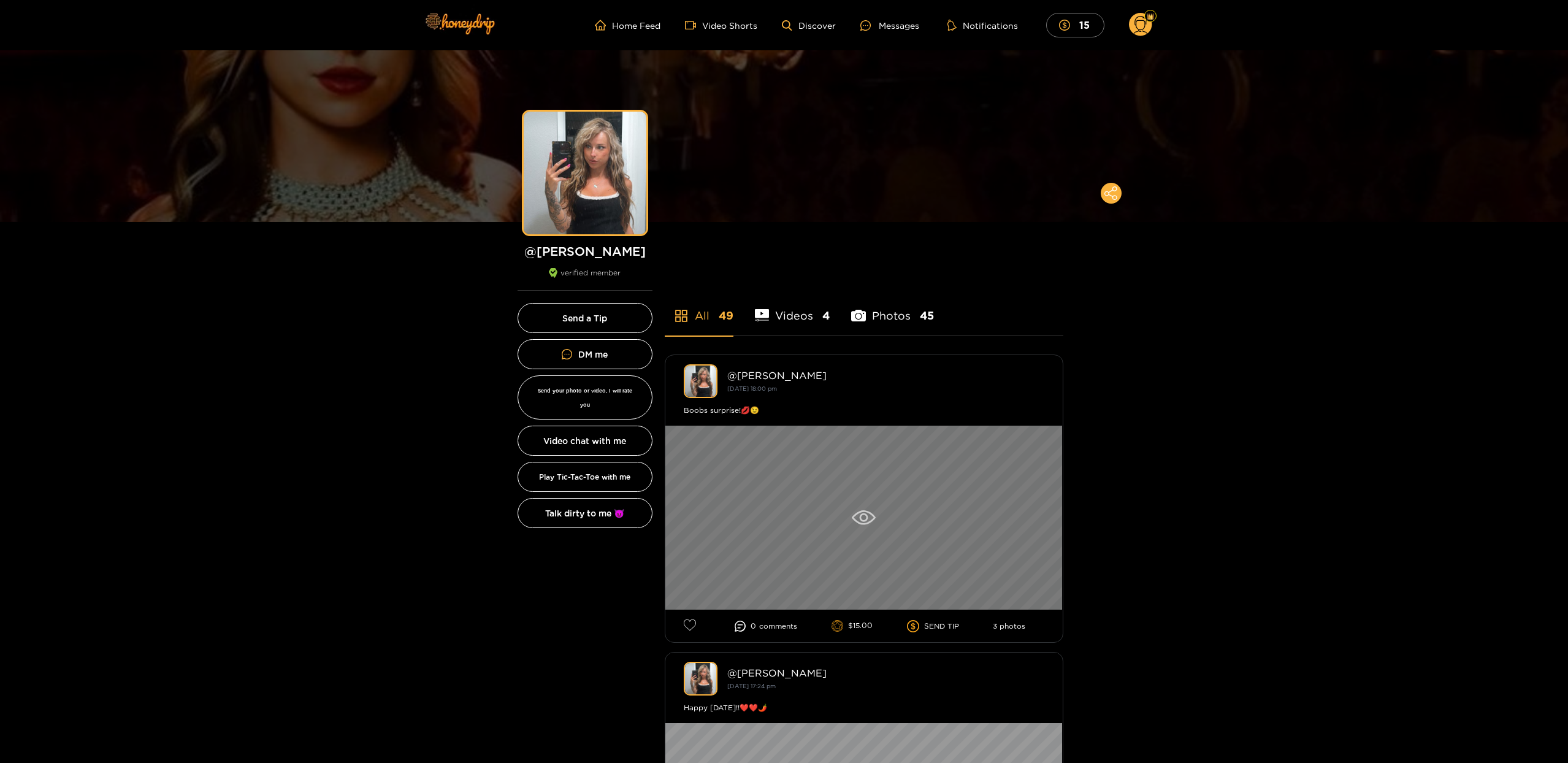
scroll to position [147, 0]
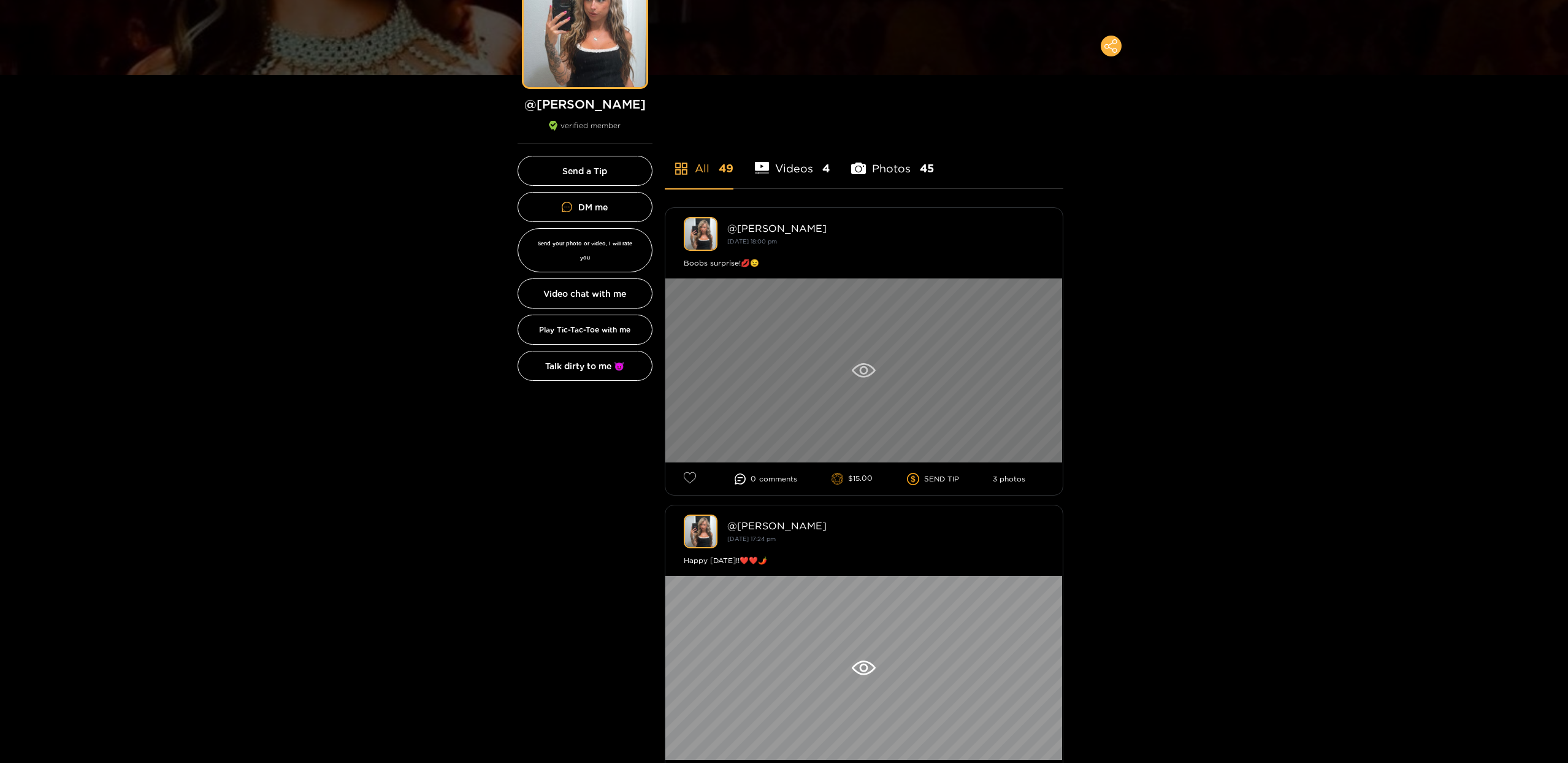
click at [846, 362] on div at bounding box center [864, 371] width 398 height 185
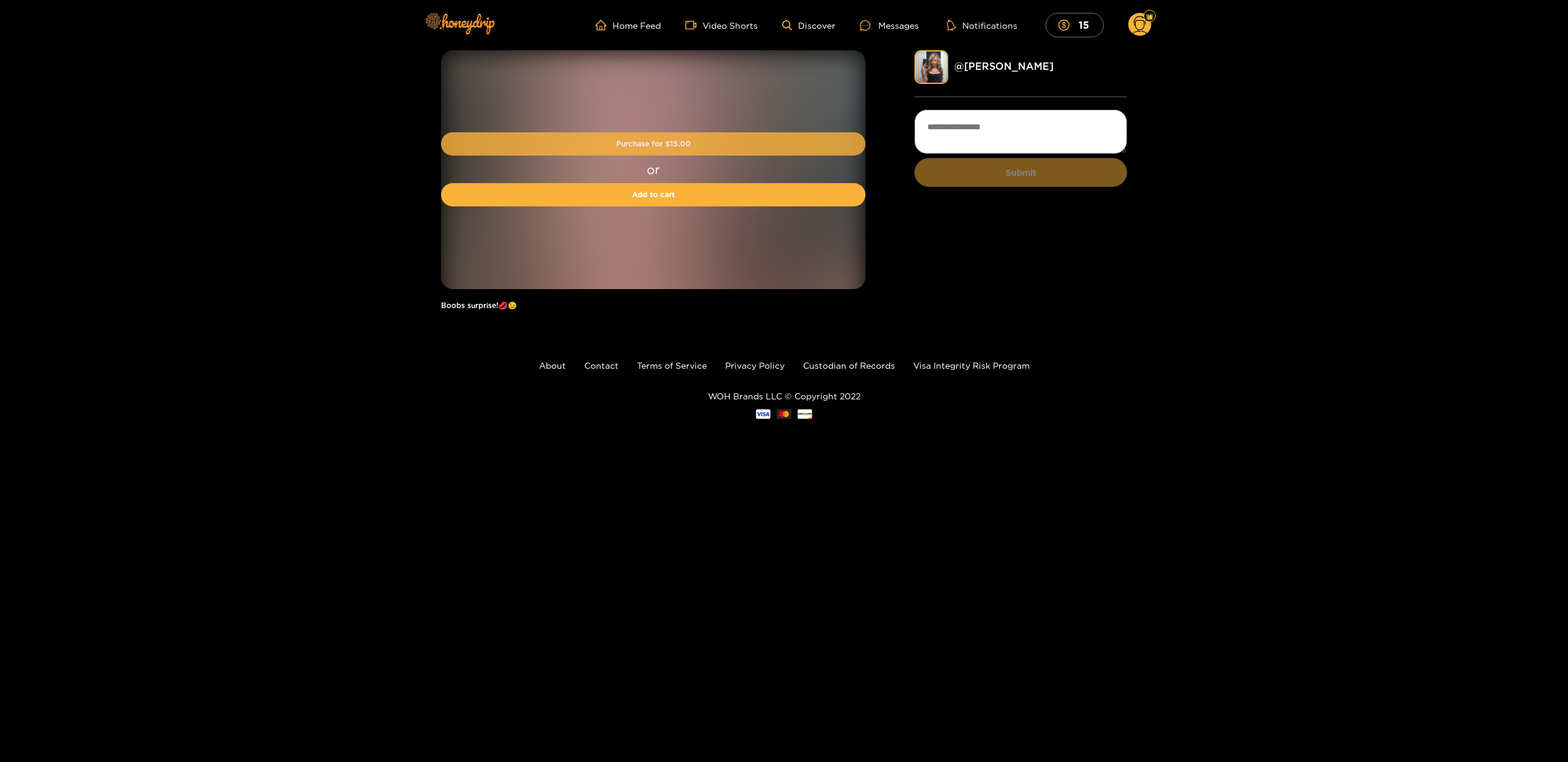
click at [682, 141] on button "Purchase for $ 15.00" at bounding box center [653, 144] width 425 height 23
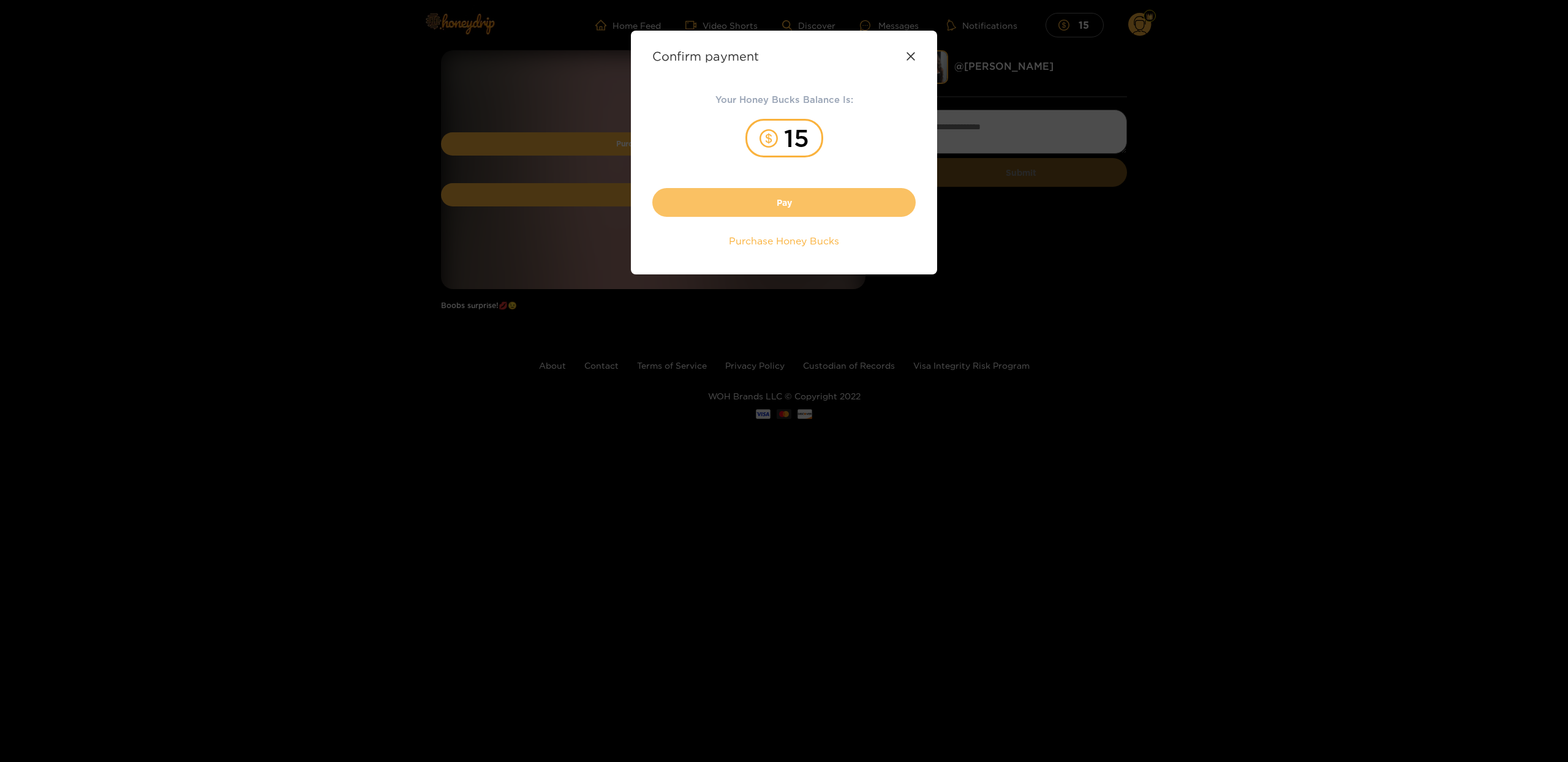
click at [788, 201] on button "Pay" at bounding box center [784, 202] width 263 height 29
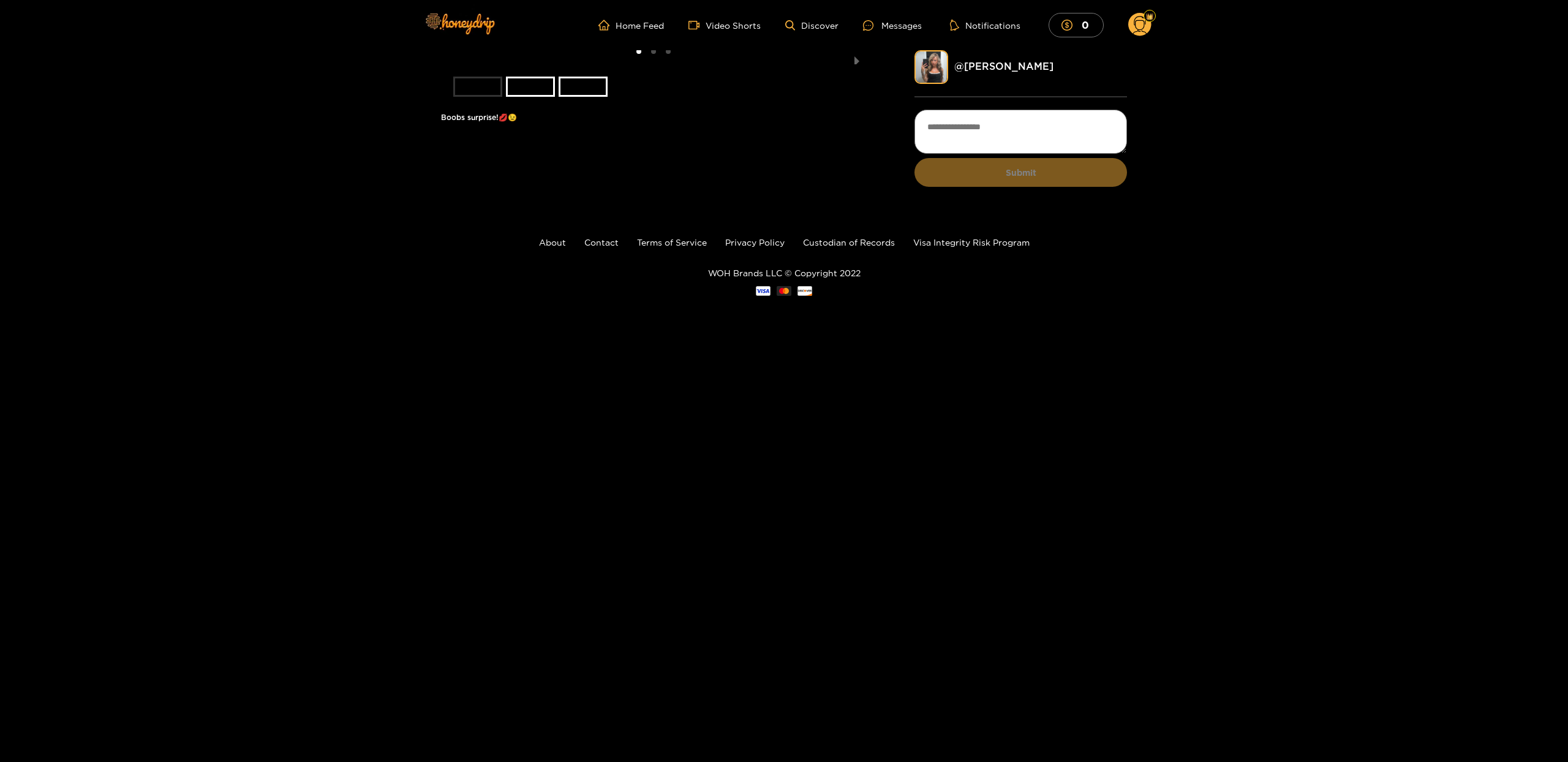
click at [666, 64] on li at bounding box center [653, 57] width 425 height 14
click at [854, 64] on button "next slide / item" at bounding box center [856, 57] width 17 height 14
click at [728, 64] on li at bounding box center [653, 57] width 425 height 14
click at [989, 69] on link "@ [PERSON_NAME]" at bounding box center [1003, 65] width 99 height 11
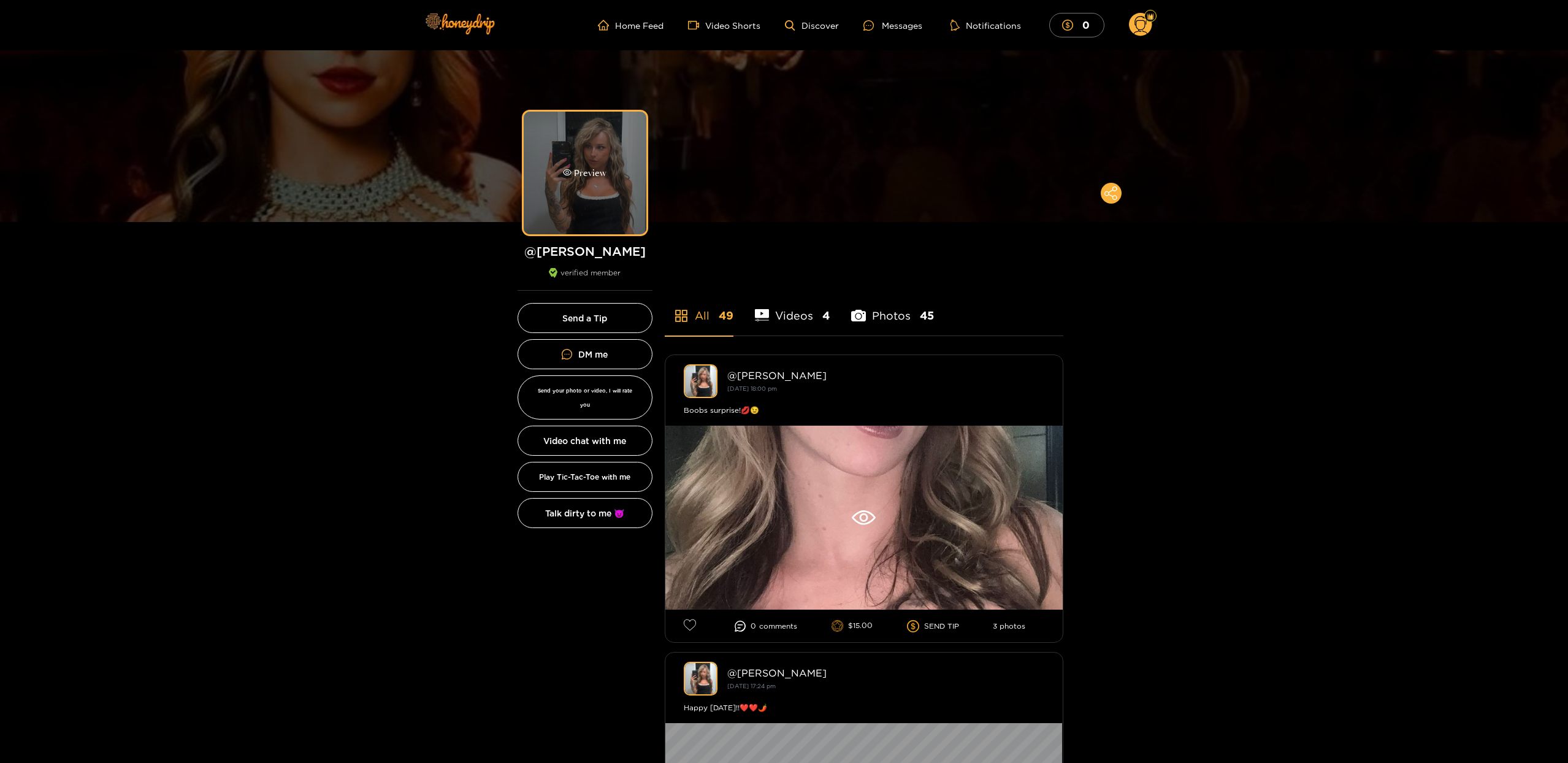
click at [623, 183] on div "Preview" at bounding box center [585, 174] width 123 height 123
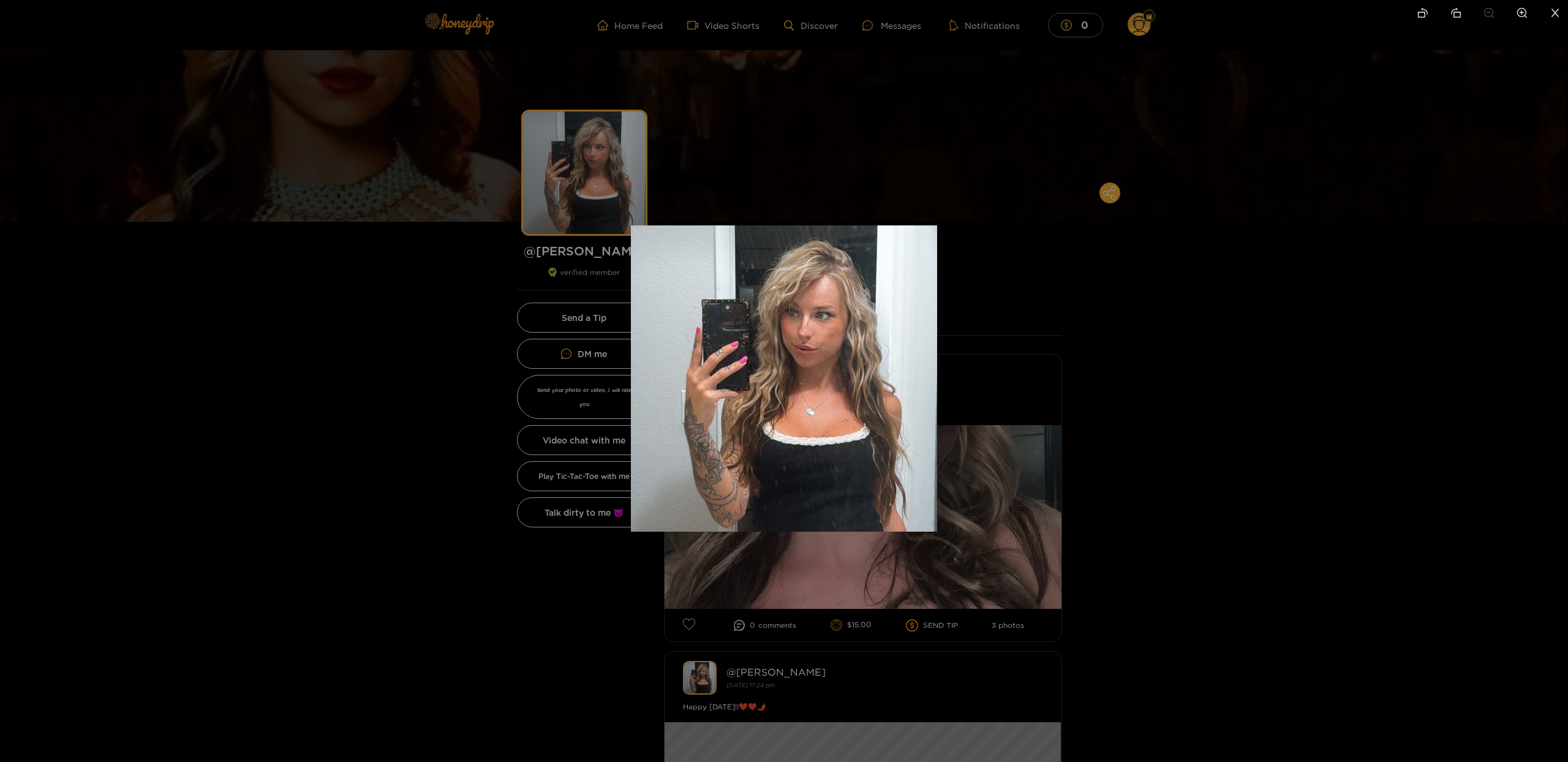
click at [1267, 281] on div at bounding box center [784, 381] width 1568 height 762
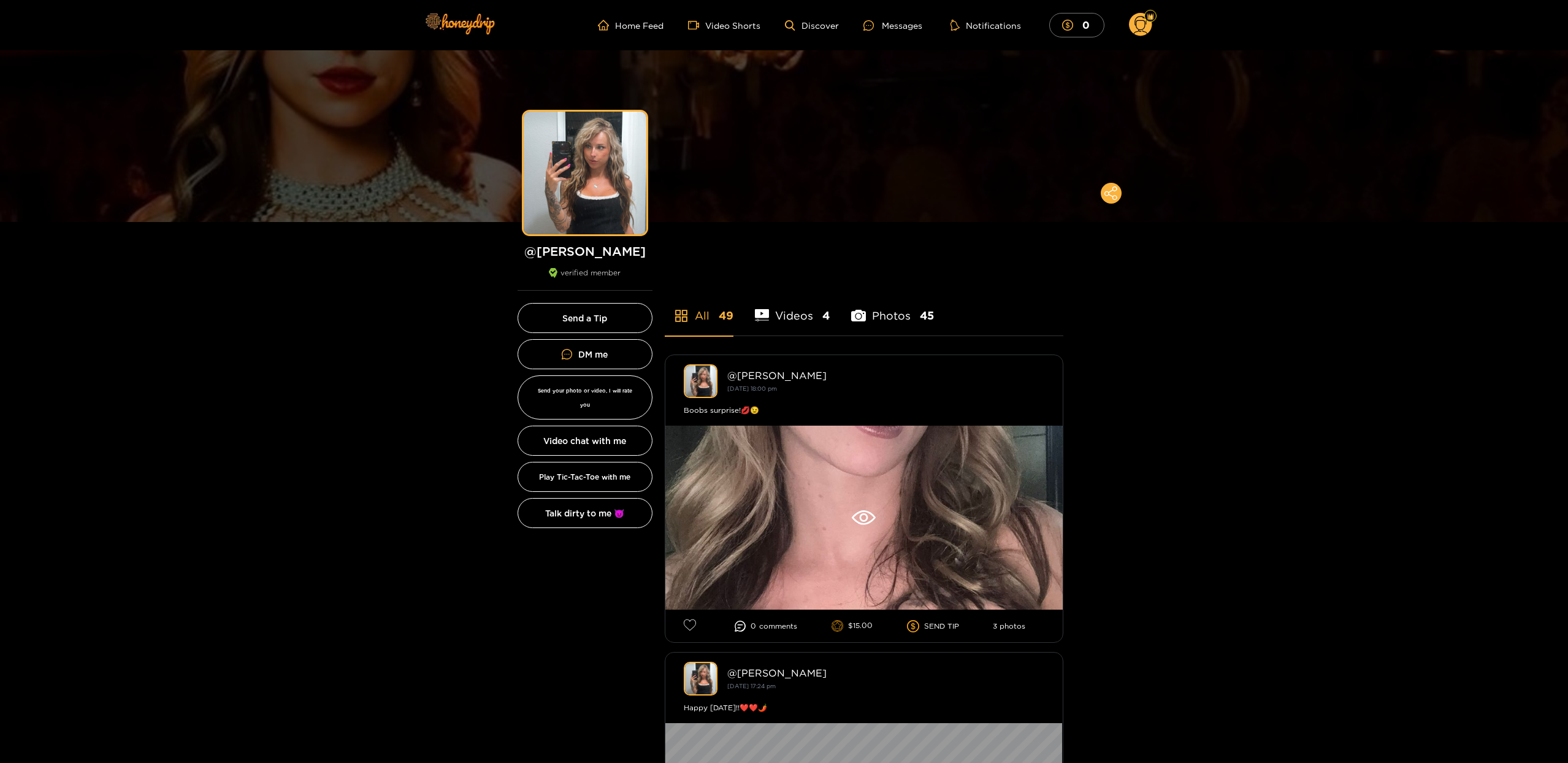
click at [804, 312] on li "Videos 4" at bounding box center [792, 309] width 75 height 56
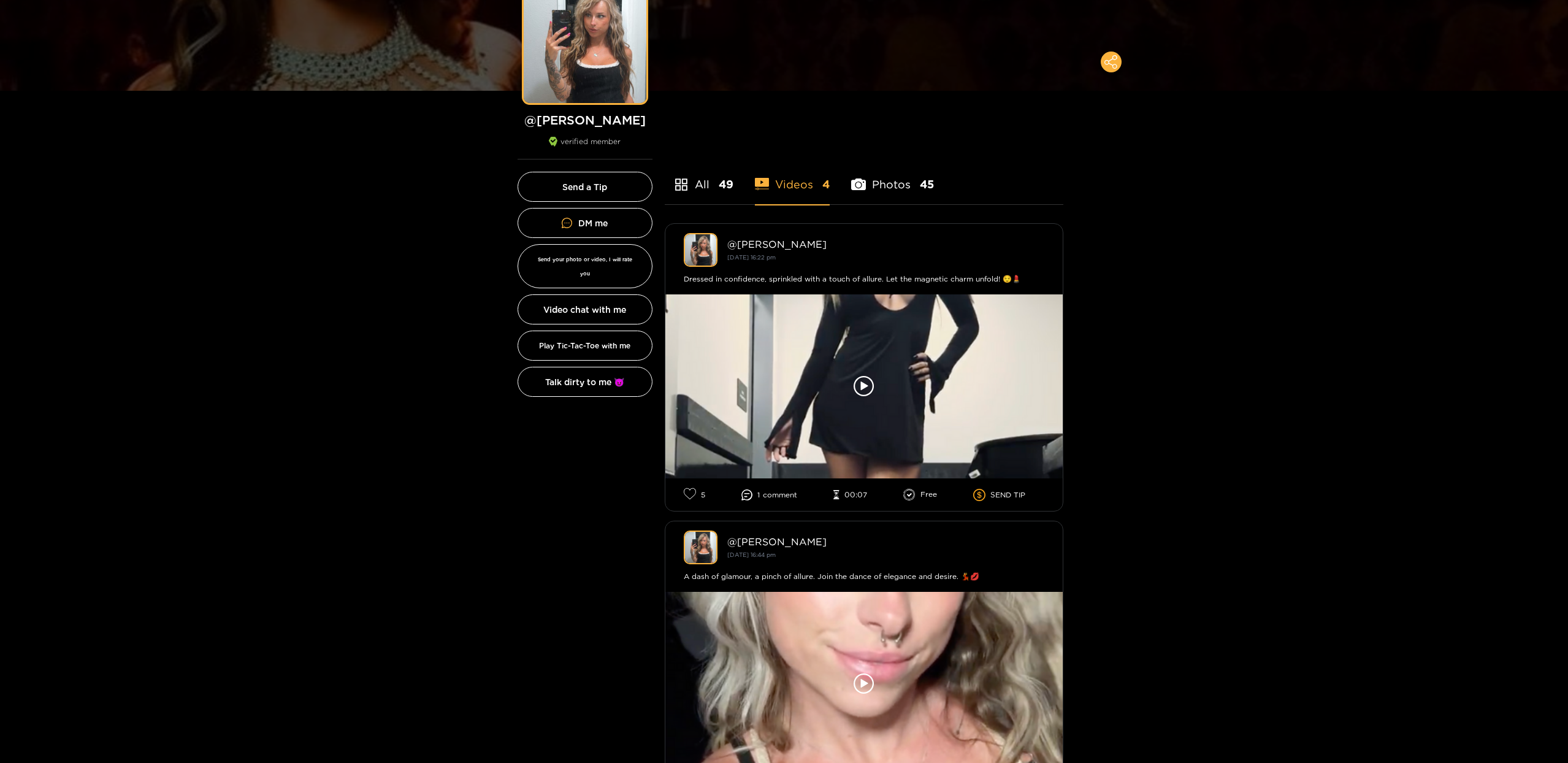
scroll to position [221, 0]
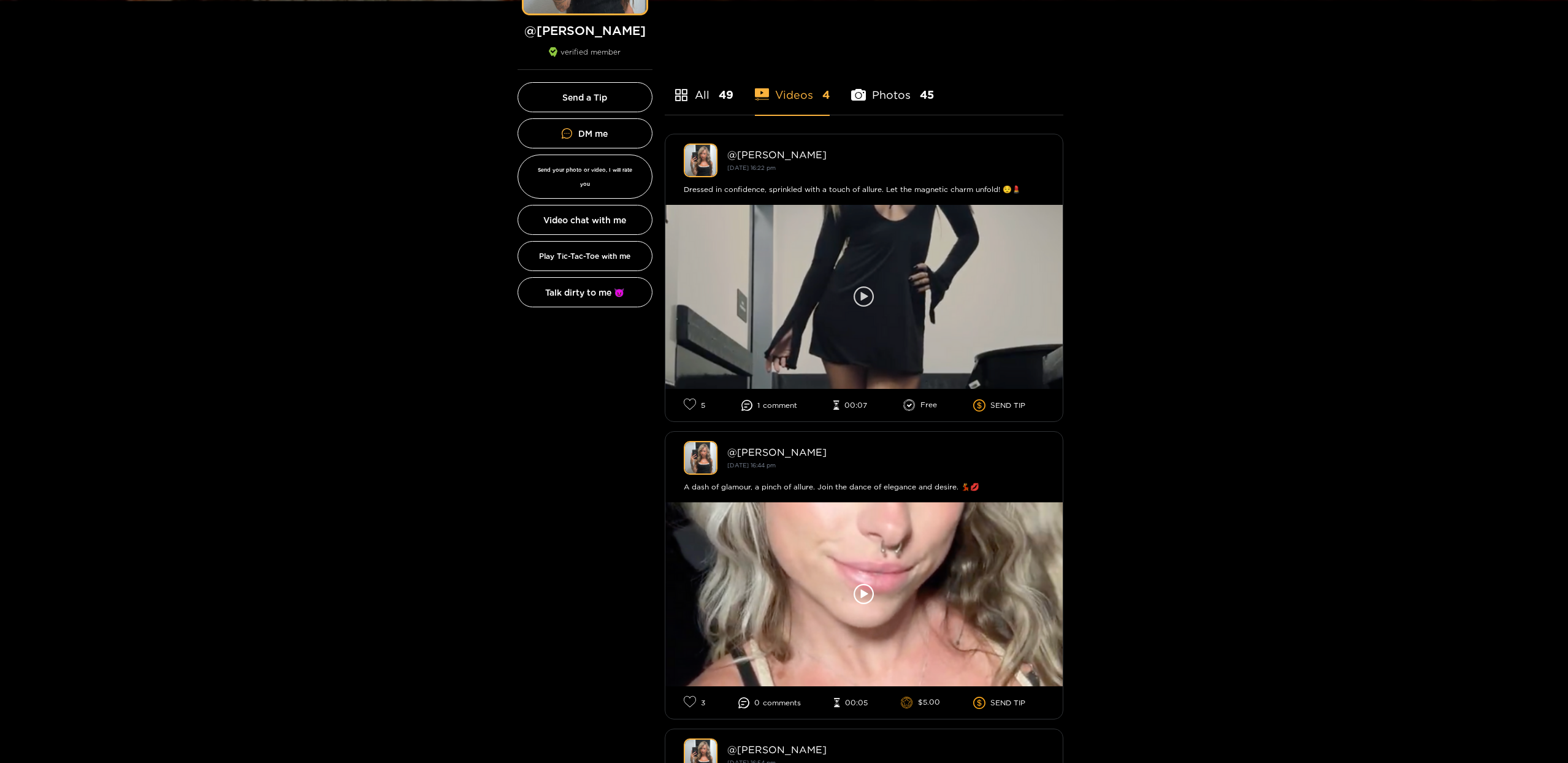
click at [861, 291] on icon at bounding box center [864, 297] width 21 height 21
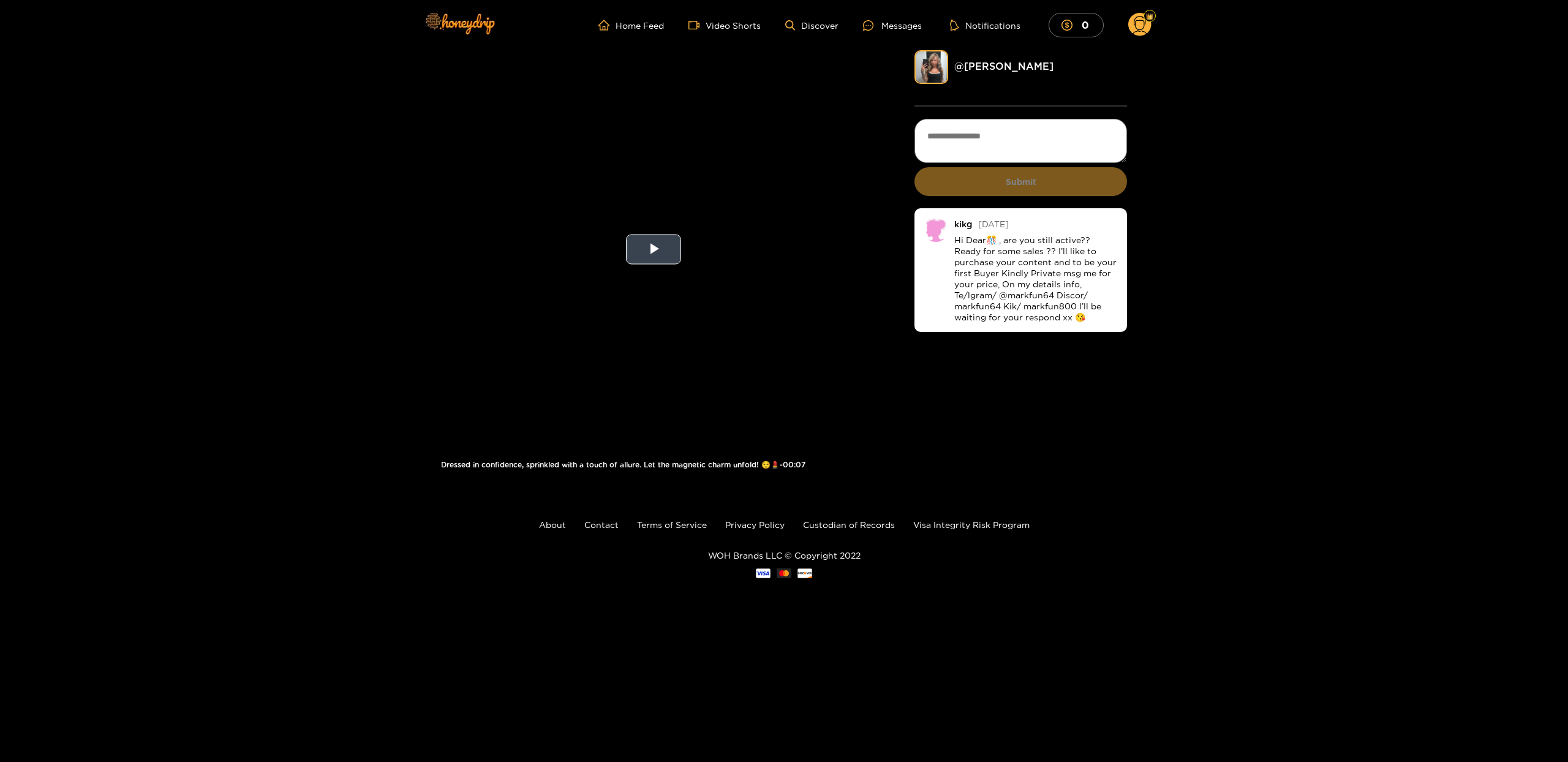
click at [654, 232] on video "Video Player" at bounding box center [653, 250] width 425 height 398
click at [645, 436] on div "Loaded : 100.00% 0:03 0:01" at bounding box center [641, 439] width 301 height 19
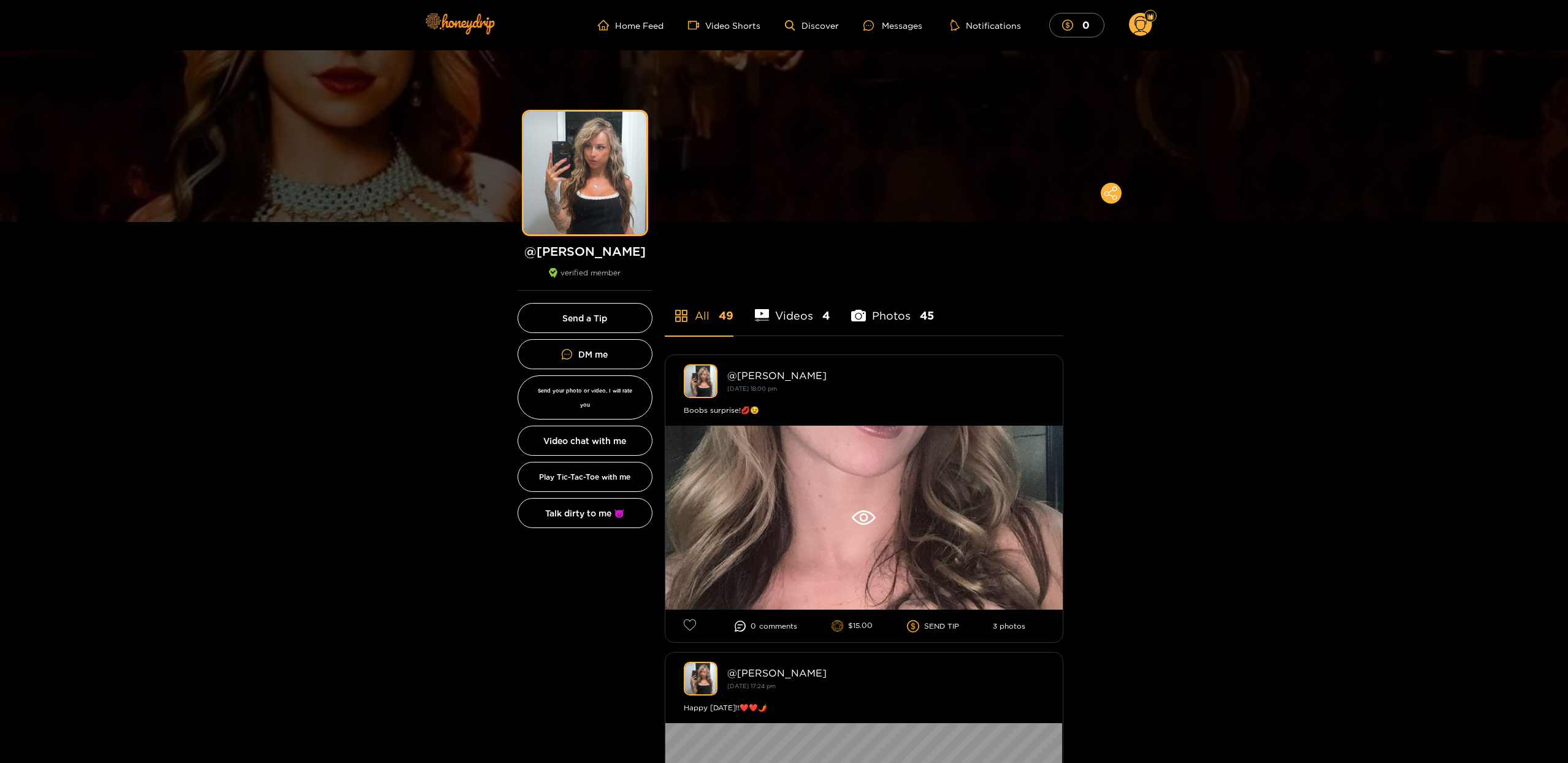
click at [800, 317] on li "Videos 4" at bounding box center [792, 309] width 75 height 56
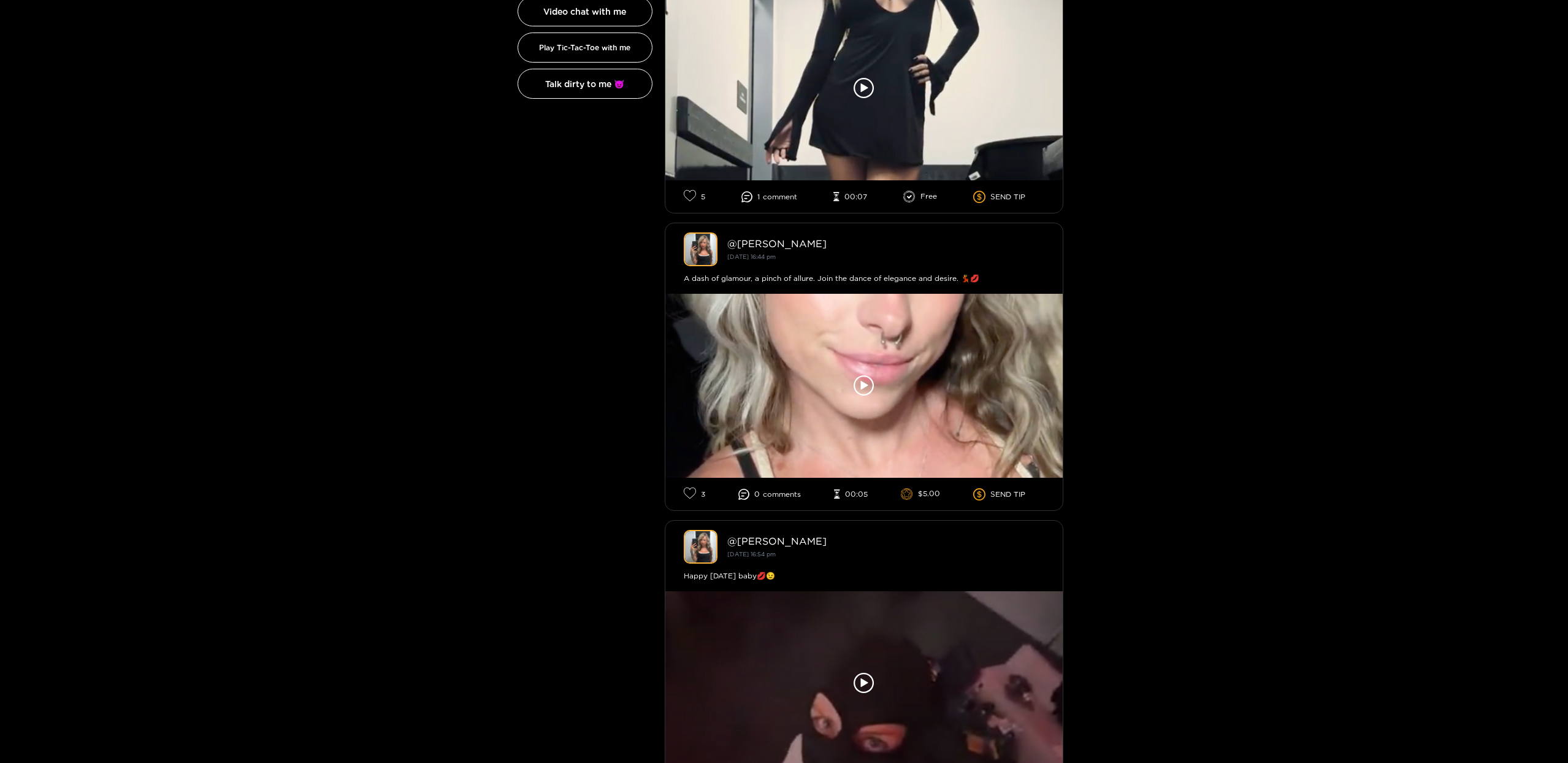
scroll to position [442, 0]
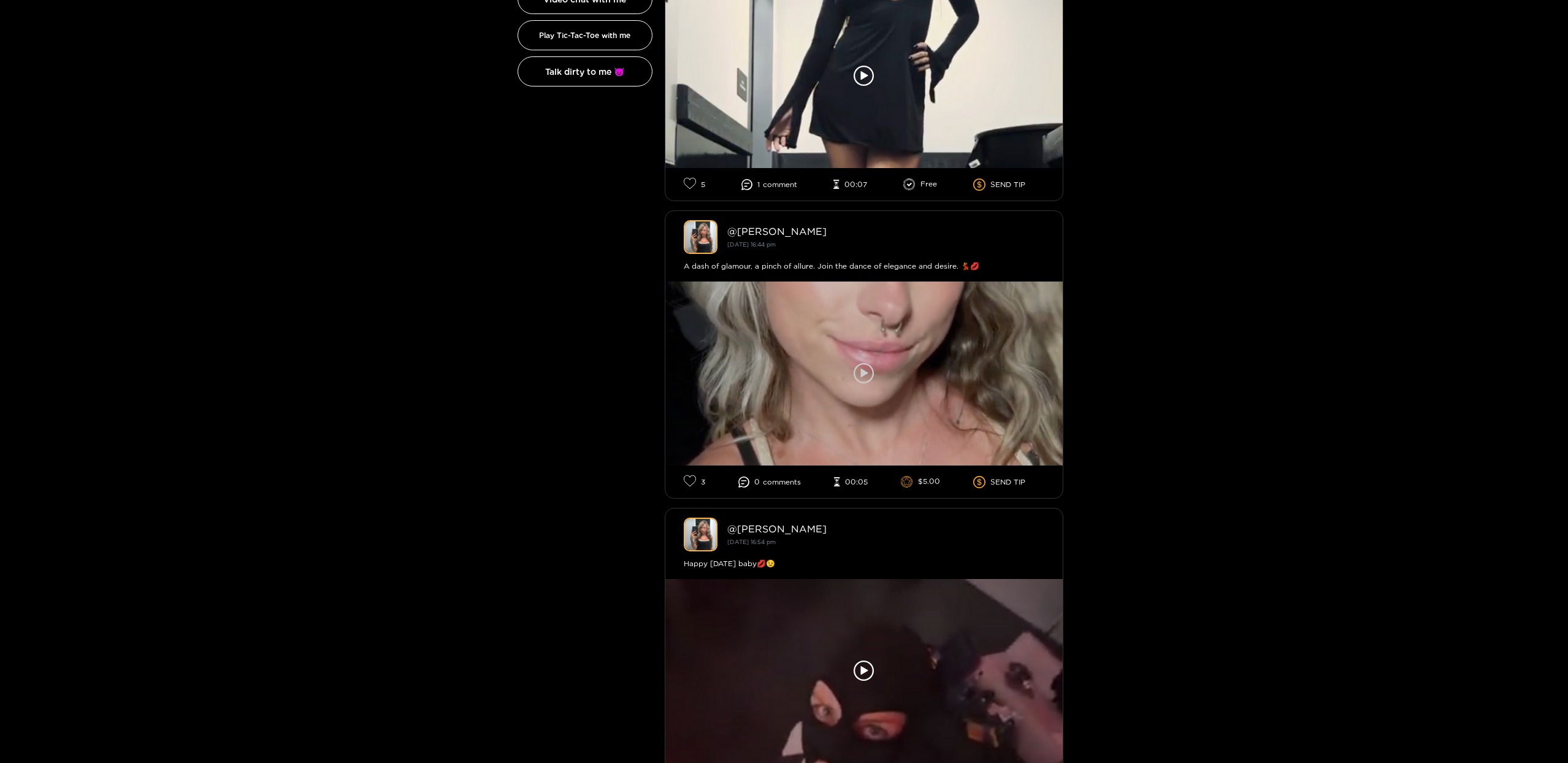
click at [930, 381] on div at bounding box center [864, 374] width 398 height 185
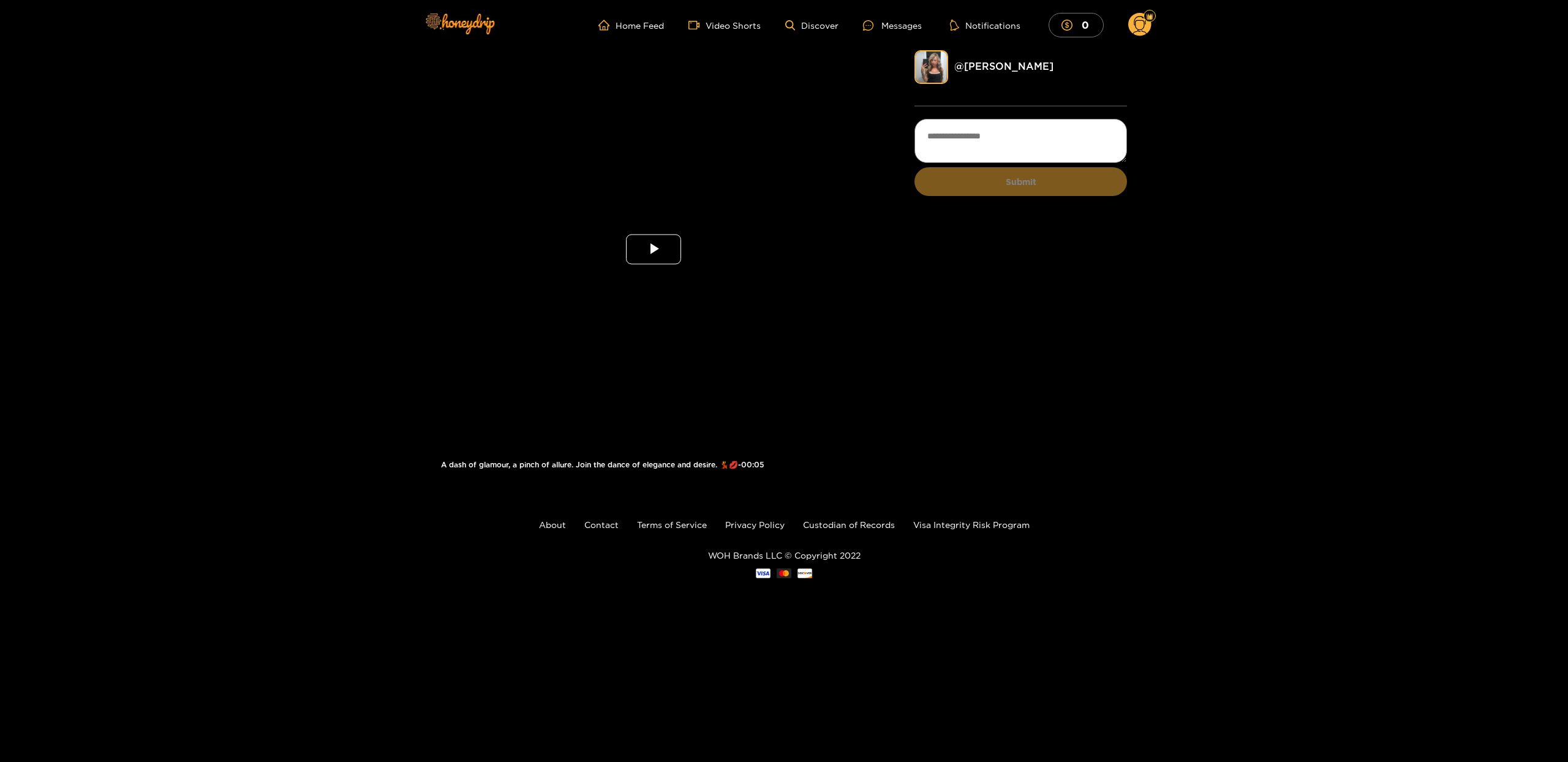
click at [654, 250] on span "Video Player" at bounding box center [654, 250] width 0 height 0
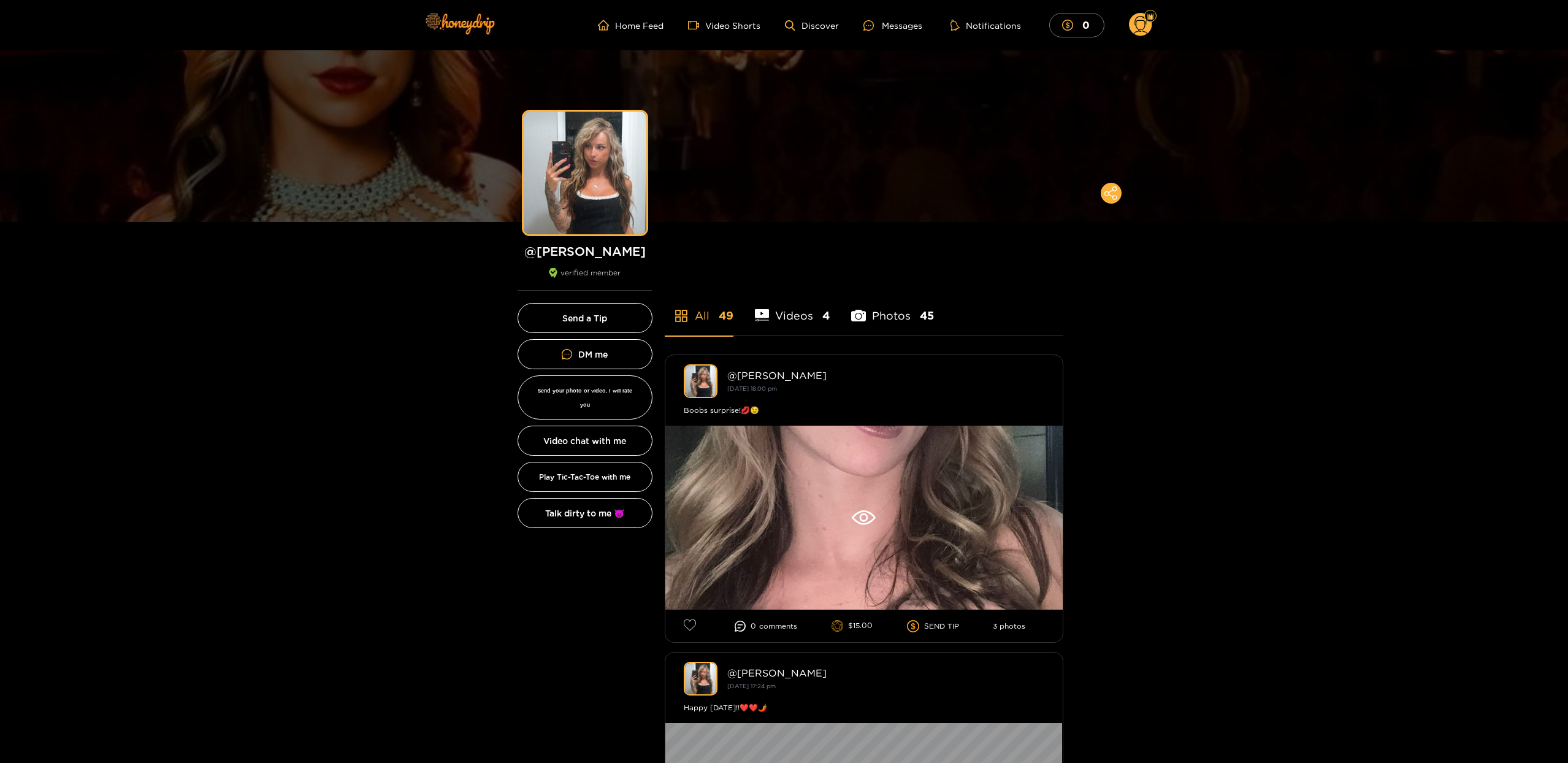
click at [788, 318] on li "Videos 4" at bounding box center [792, 309] width 75 height 56
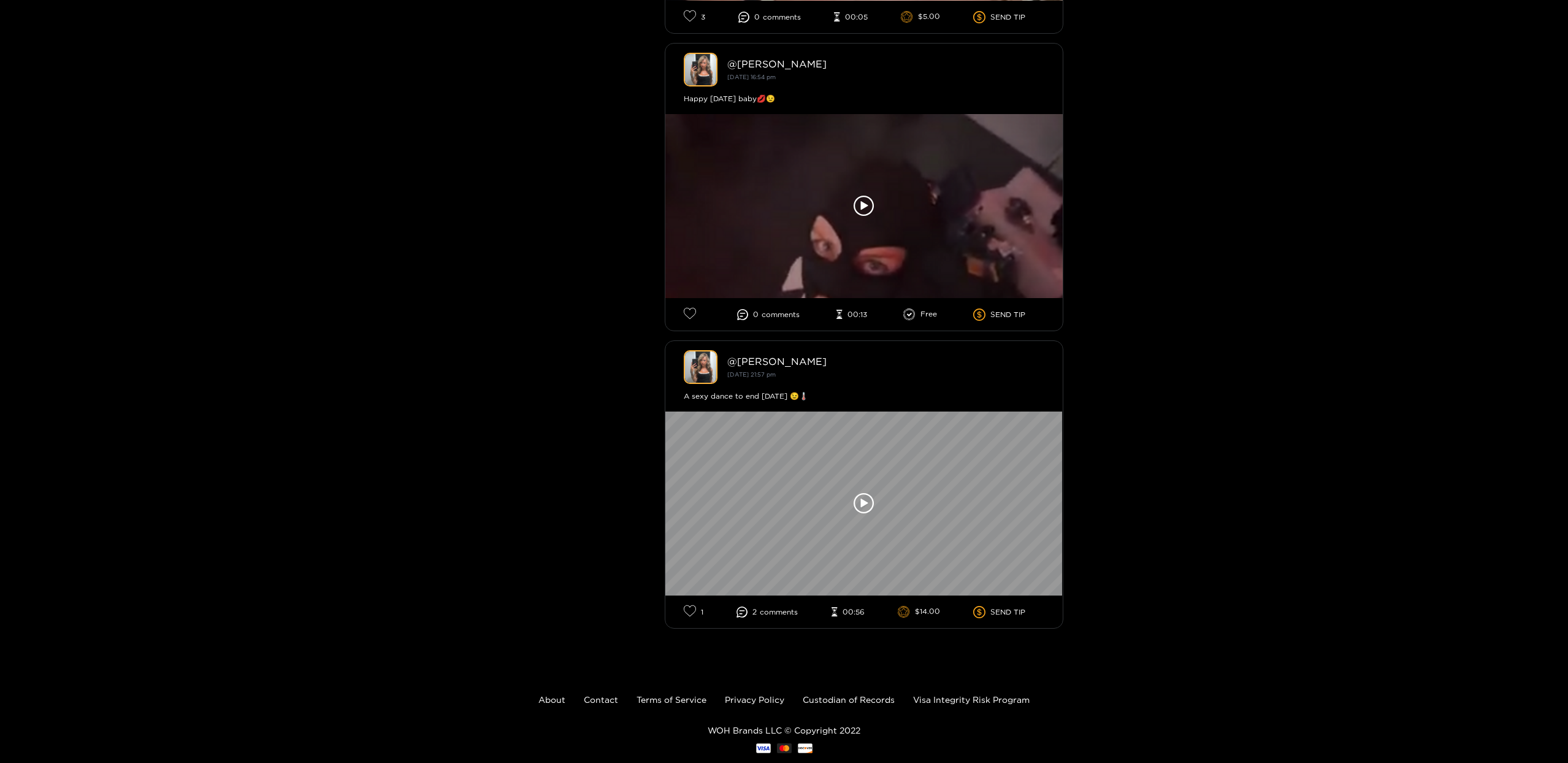
scroll to position [935, 0]
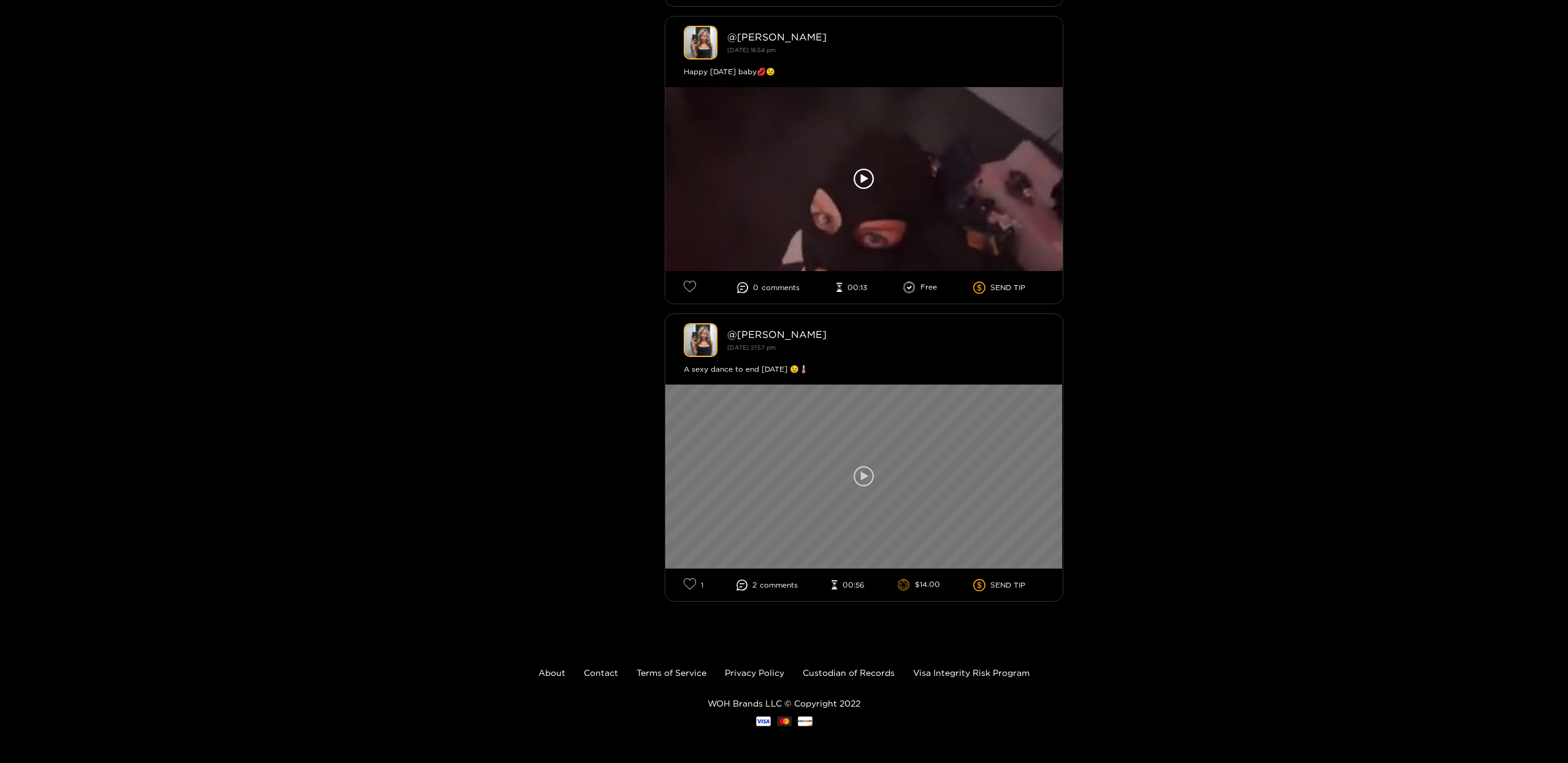
click at [894, 465] on div at bounding box center [864, 477] width 398 height 185
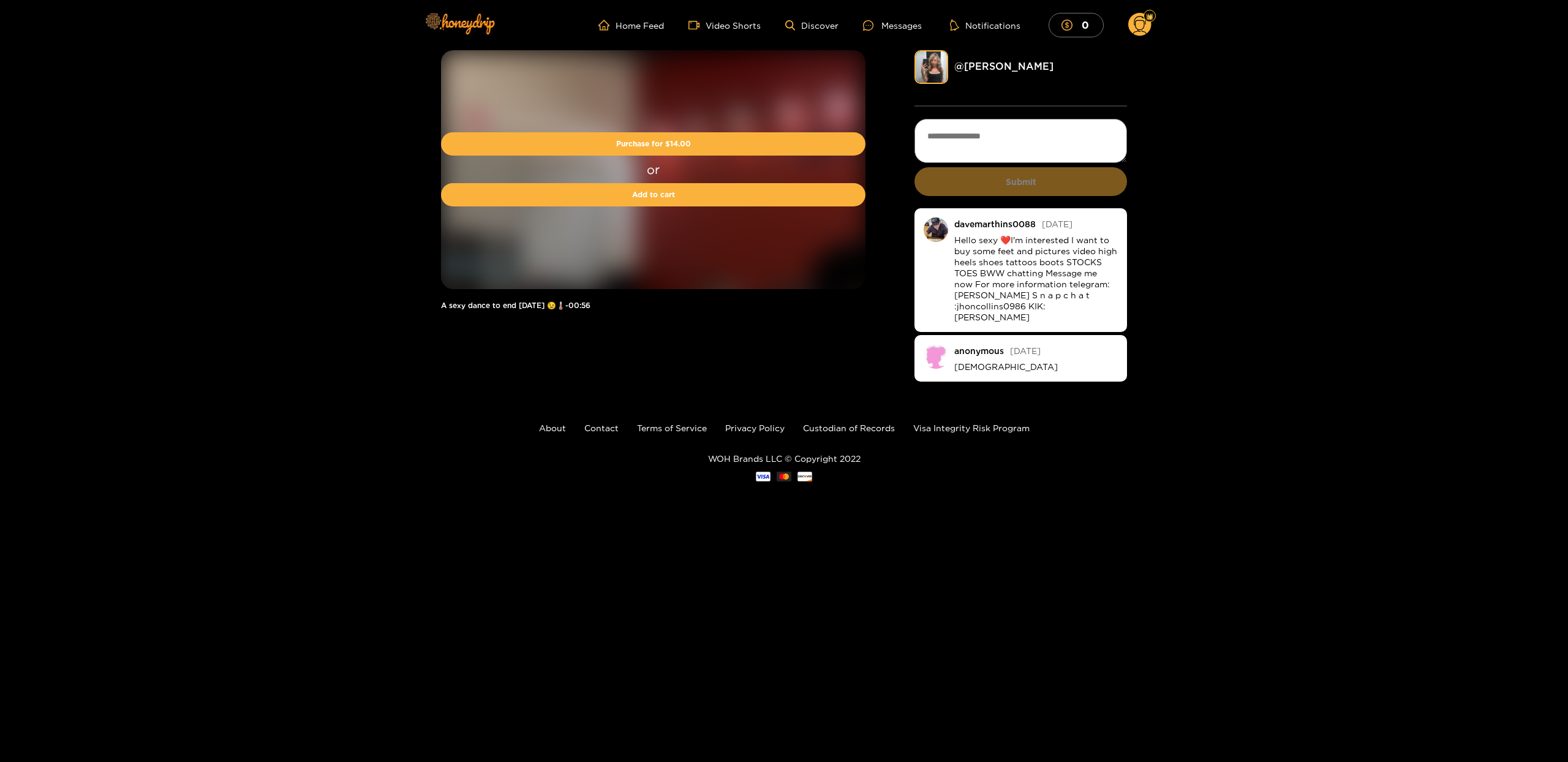
click at [248, 133] on div "Purchase for $ 14.00 or Add to cart A sexy dance to end Monday 😉🌡️ - 00:56 @ ke…" at bounding box center [784, 218] width 1568 height 335
click at [941, 227] on img at bounding box center [936, 230] width 25 height 25
click at [981, 225] on div "davemarthins0088" at bounding box center [994, 223] width 81 height 9
click at [1018, 222] on div "davemarthins0088" at bounding box center [994, 223] width 81 height 9
click at [1134, 21] on icon at bounding box center [1140, 27] width 14 height 22
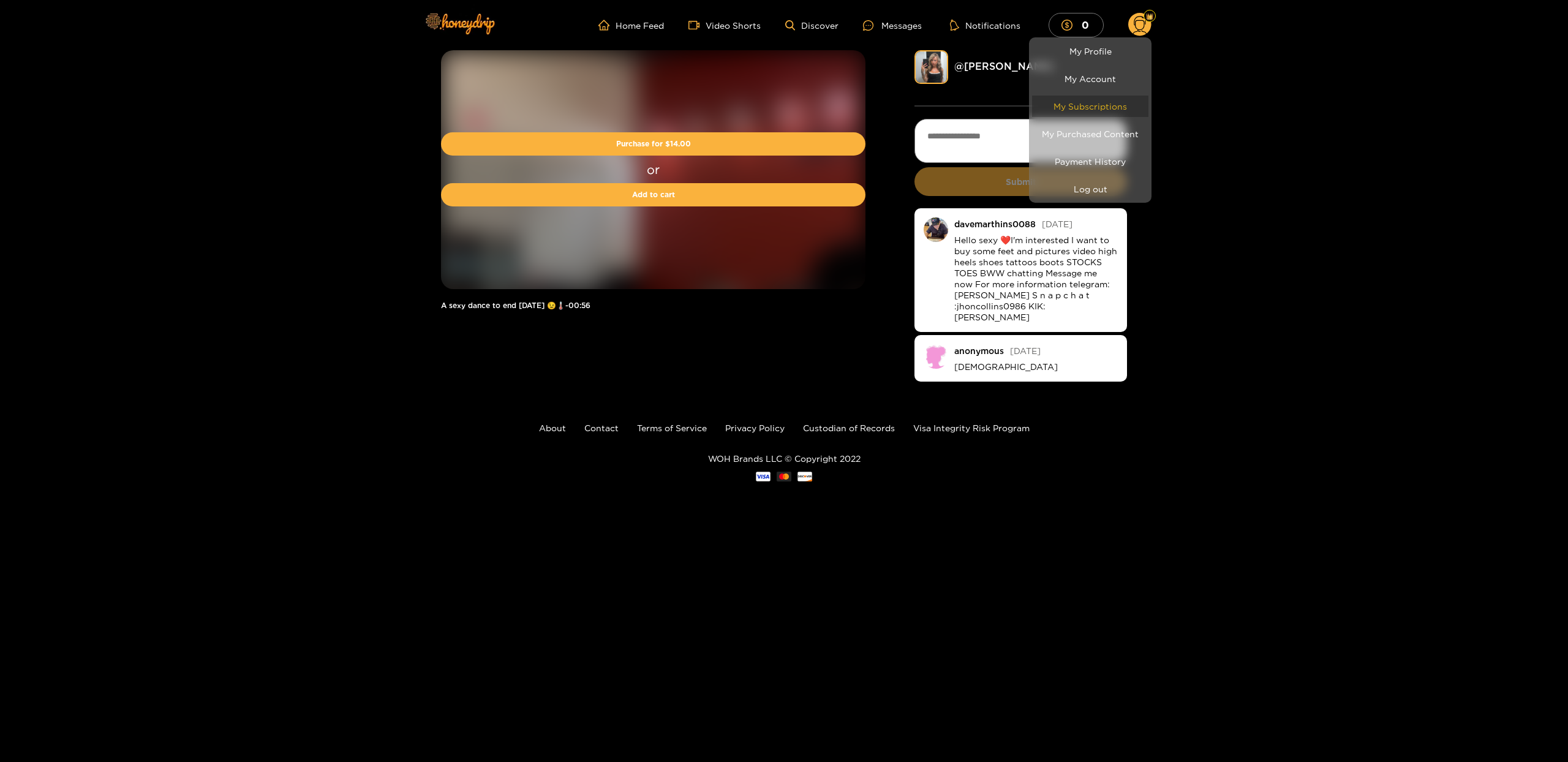
click at [1119, 108] on link "My Subscriptions" at bounding box center [1090, 106] width 116 height 22
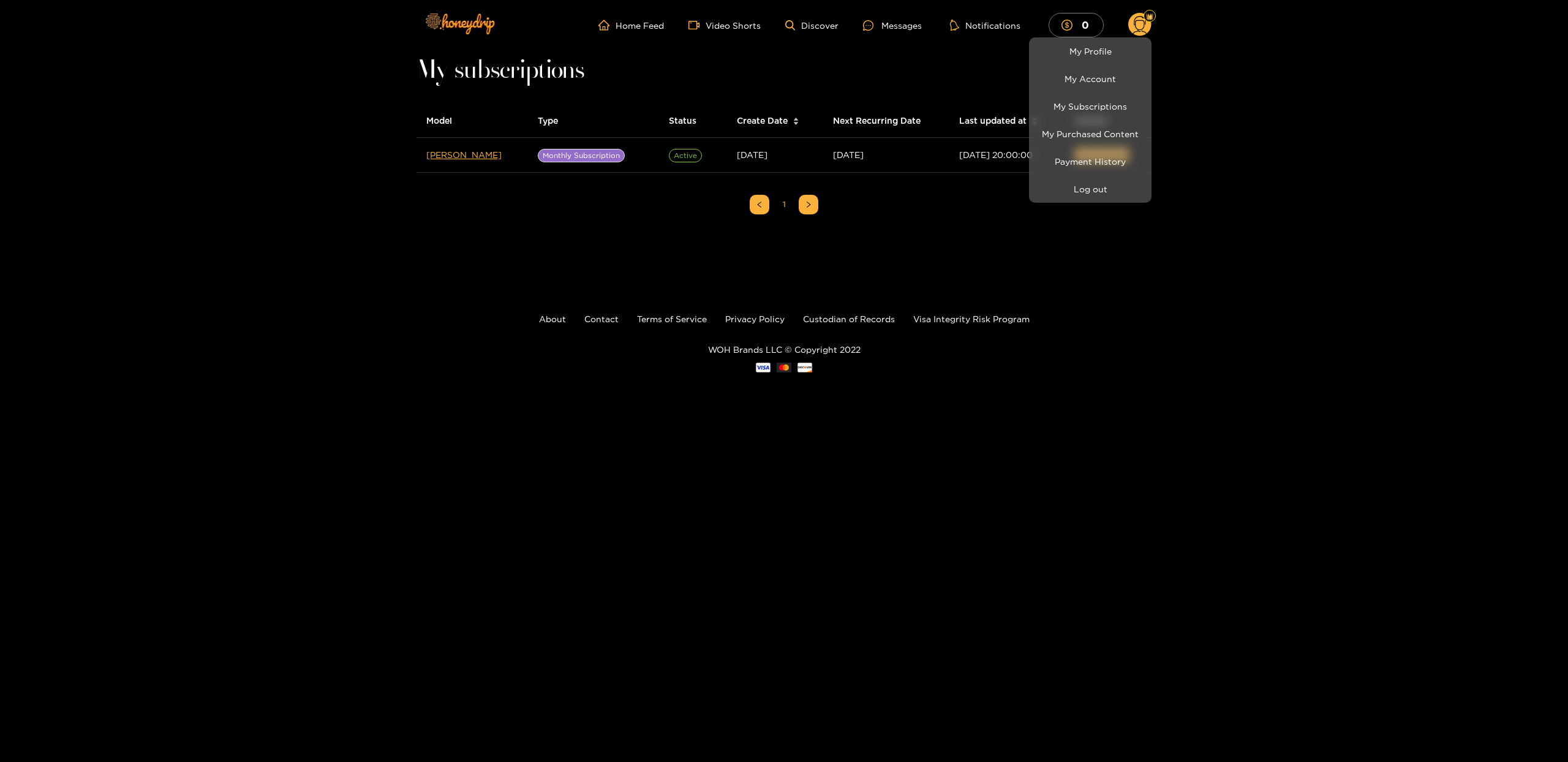
click at [1404, 190] on div at bounding box center [784, 381] width 1568 height 762
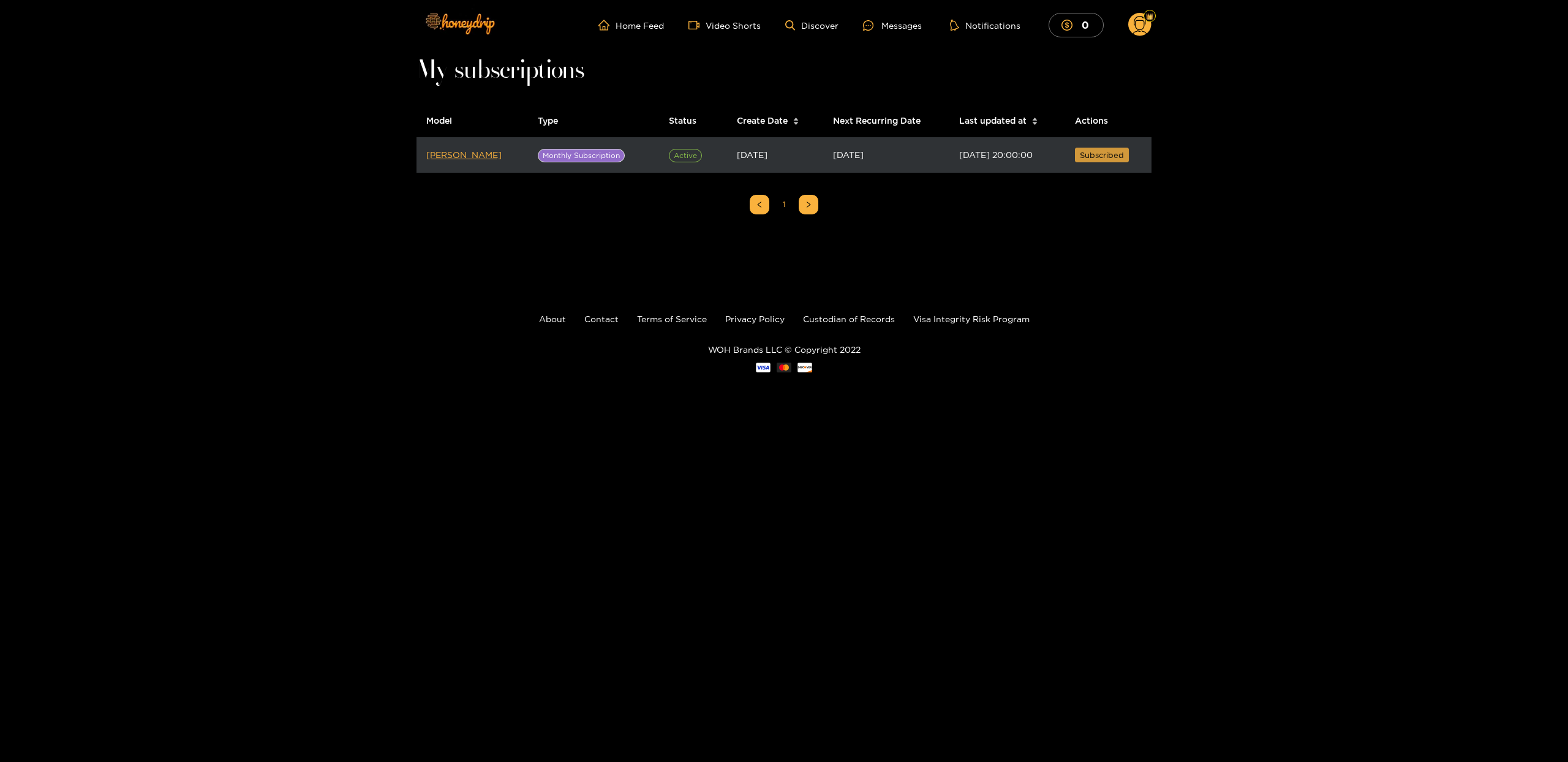
click at [1113, 155] on span "Subscribed" at bounding box center [1101, 155] width 45 height 12
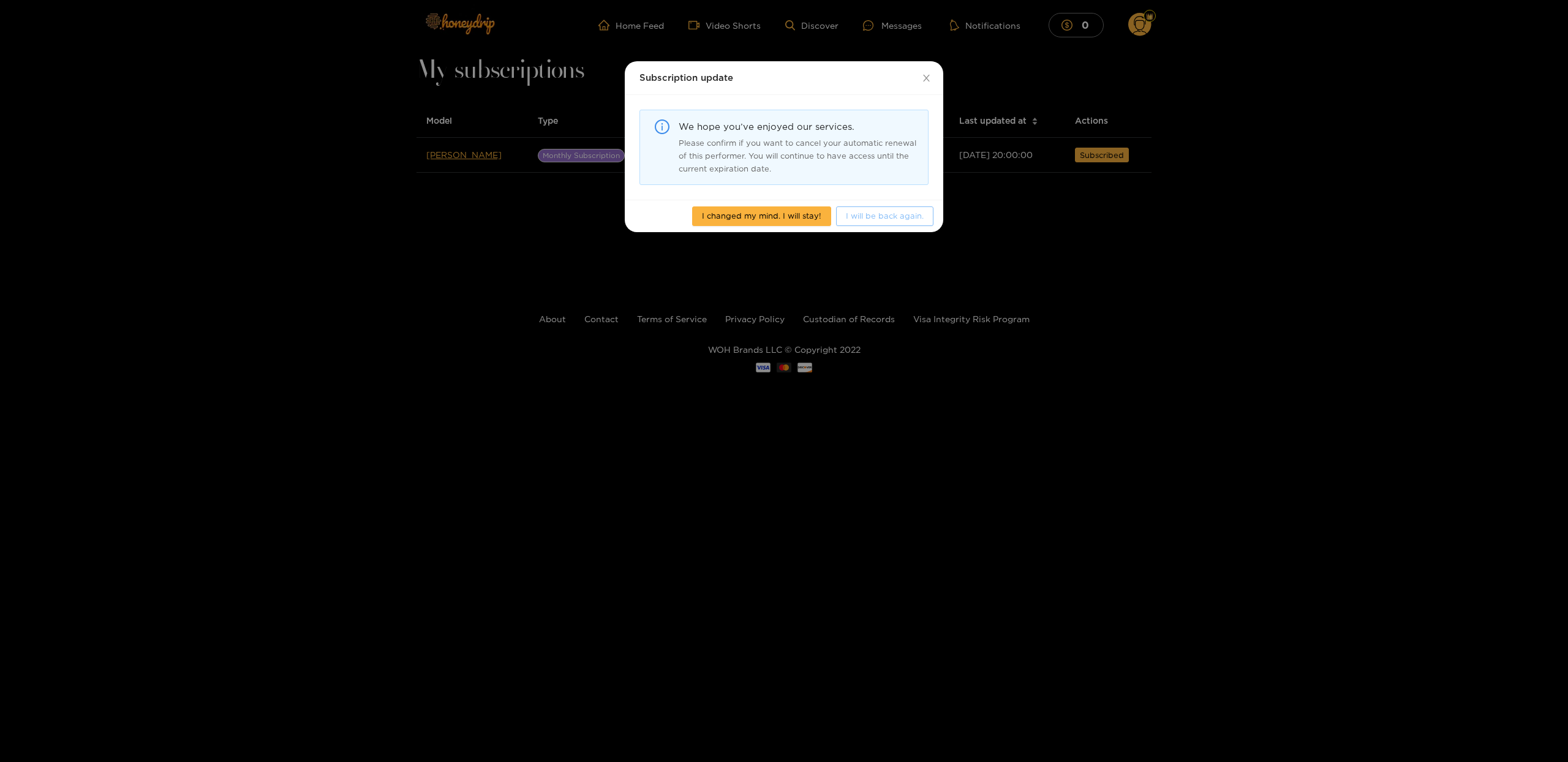
click at [896, 218] on span "I will be back again." at bounding box center [885, 215] width 78 height 12
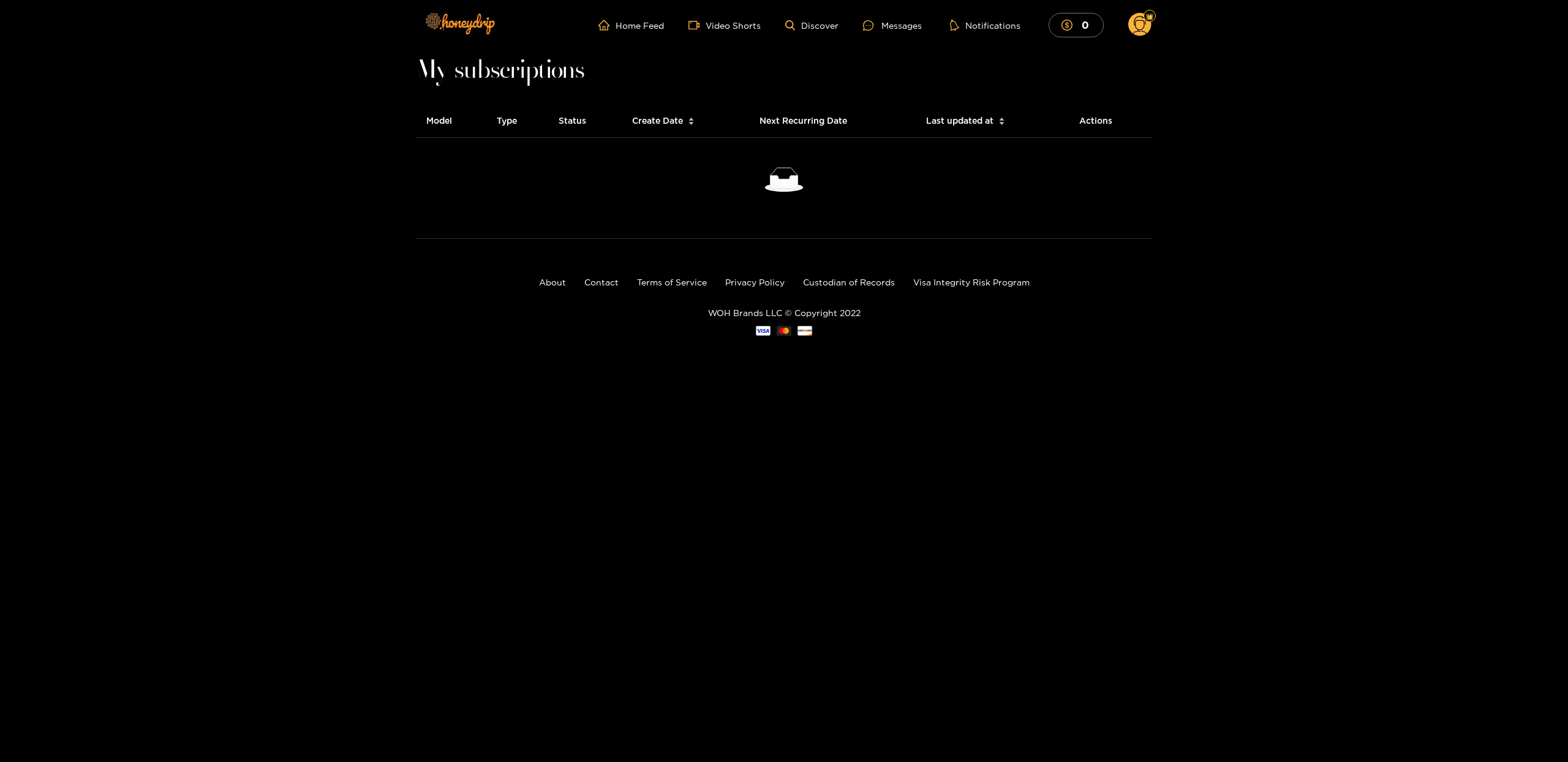
click at [1147, 25] on circle at bounding box center [1139, 24] width 23 height 23
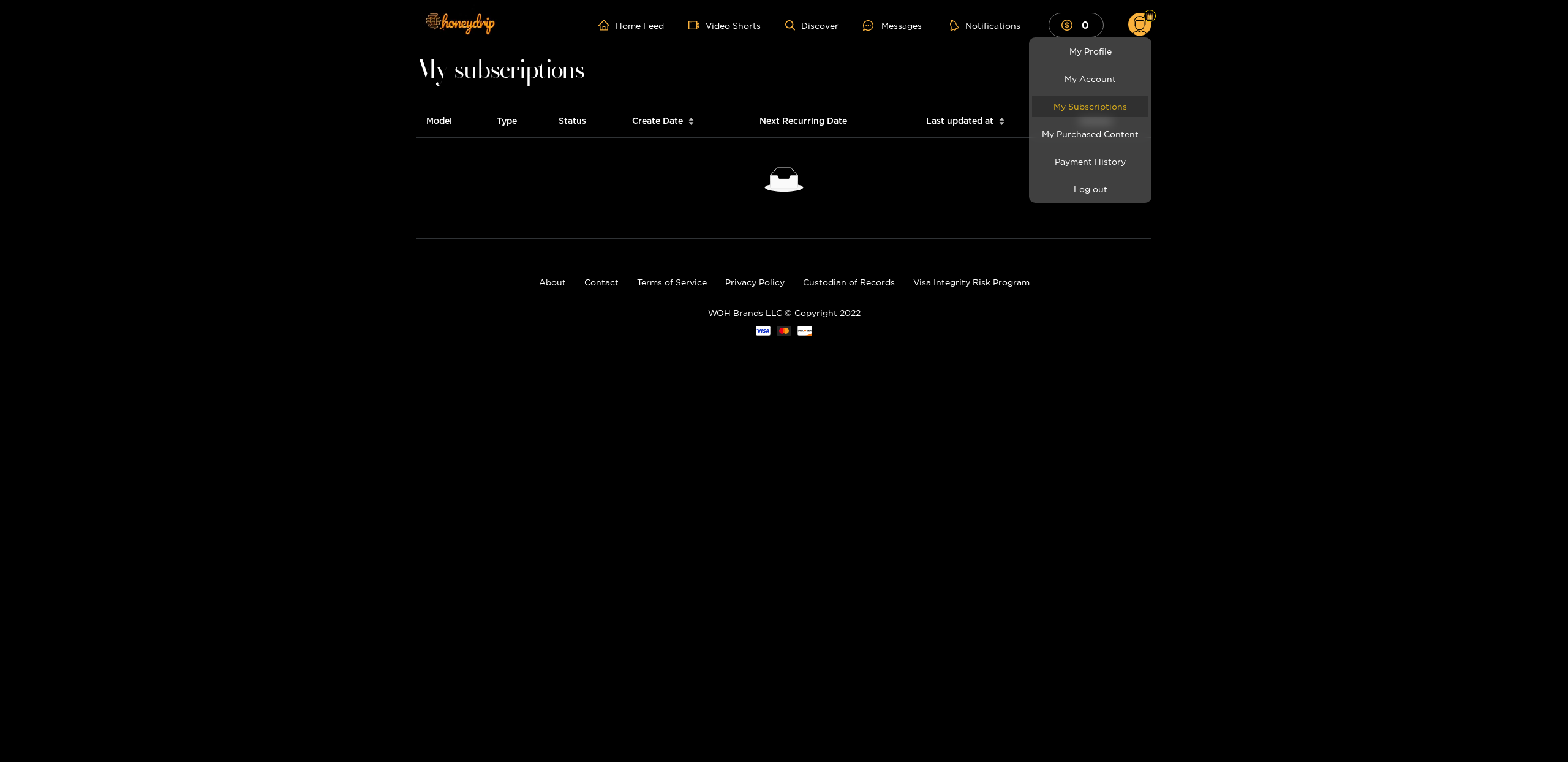
click at [1124, 102] on link "My Subscriptions" at bounding box center [1090, 106] width 116 height 22
click at [1091, 162] on link "Payment History" at bounding box center [1090, 162] width 116 height 22
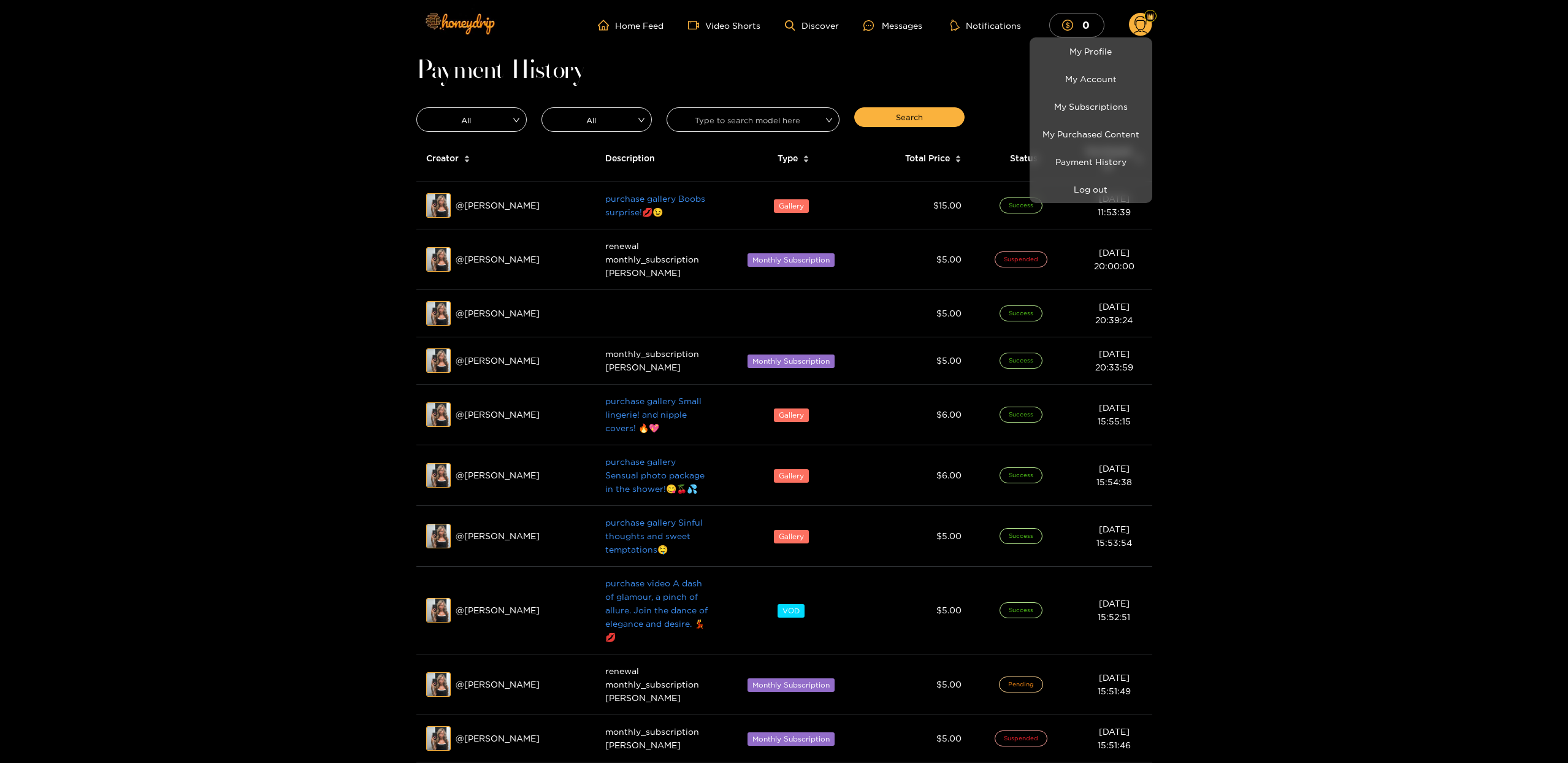
click at [1402, 157] on div at bounding box center [784, 381] width 1568 height 763
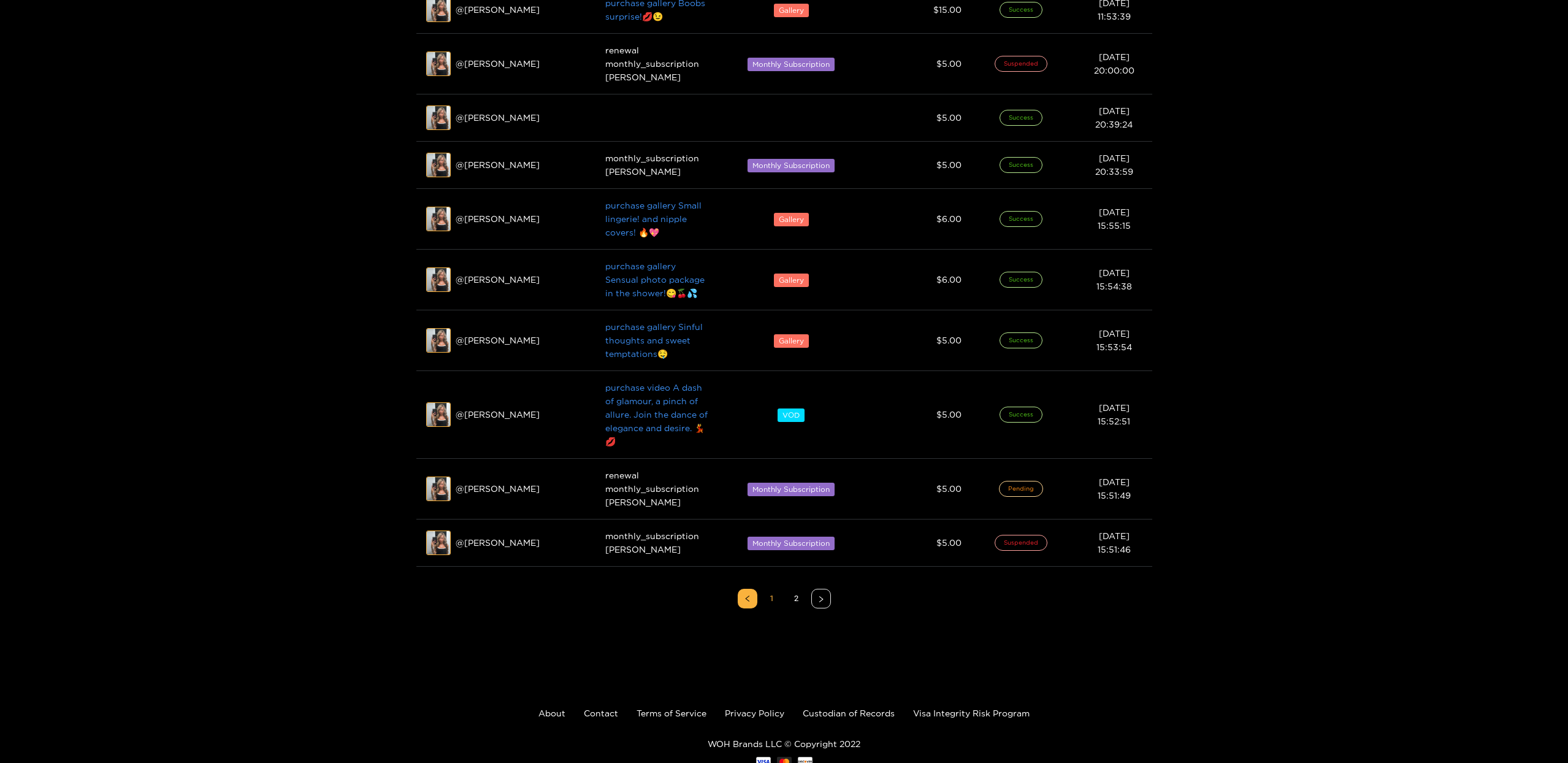
scroll to position [236, 0]
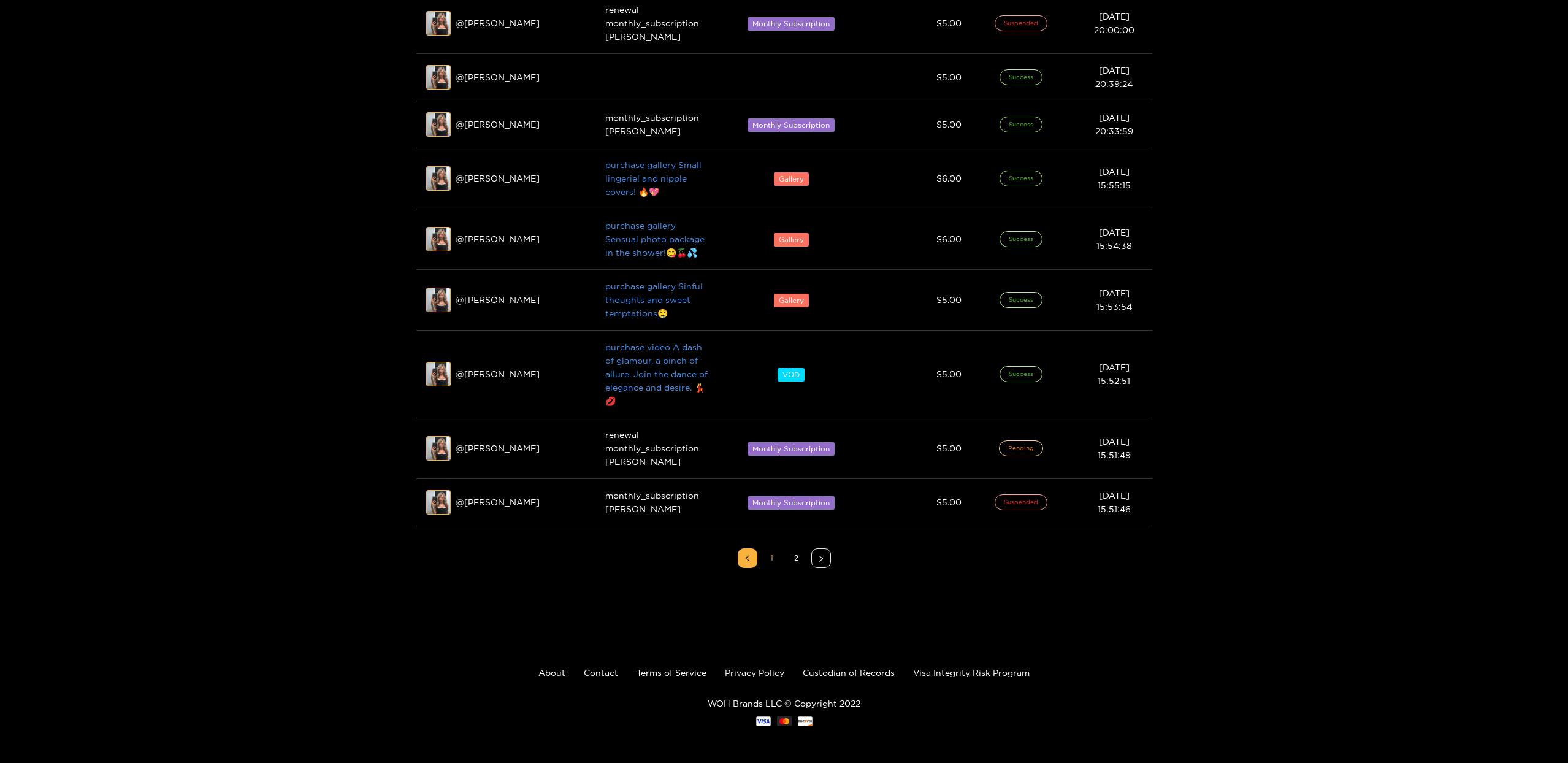
click at [774, 560] on link "1" at bounding box center [772, 558] width 19 height 19
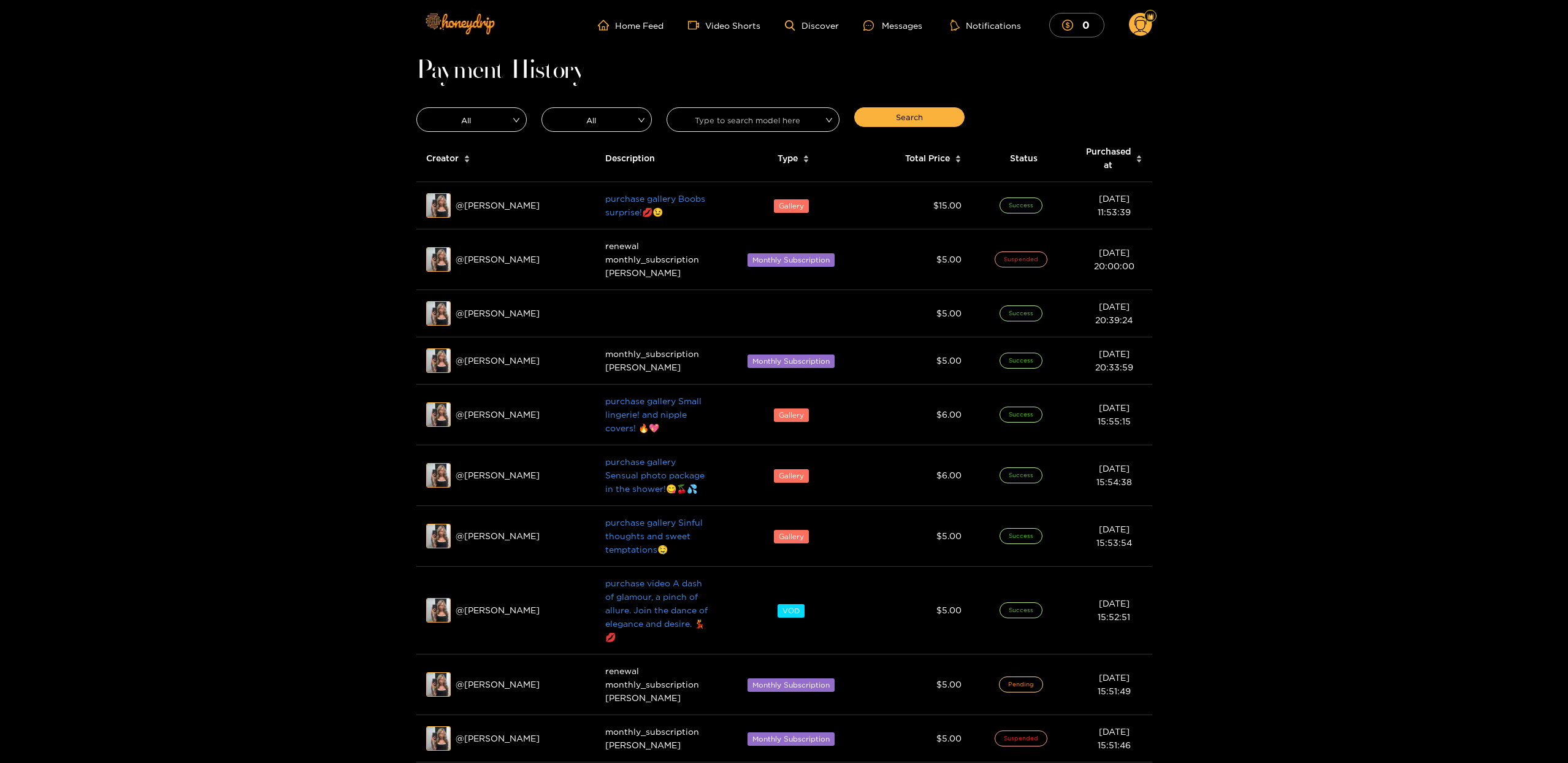
click at [1413, 160] on section "Payment History All All Type to search model here Search Creator Description Ty…" at bounding box center [784, 463] width 1568 height 803
